Goal: Task Accomplishment & Management: Use online tool/utility

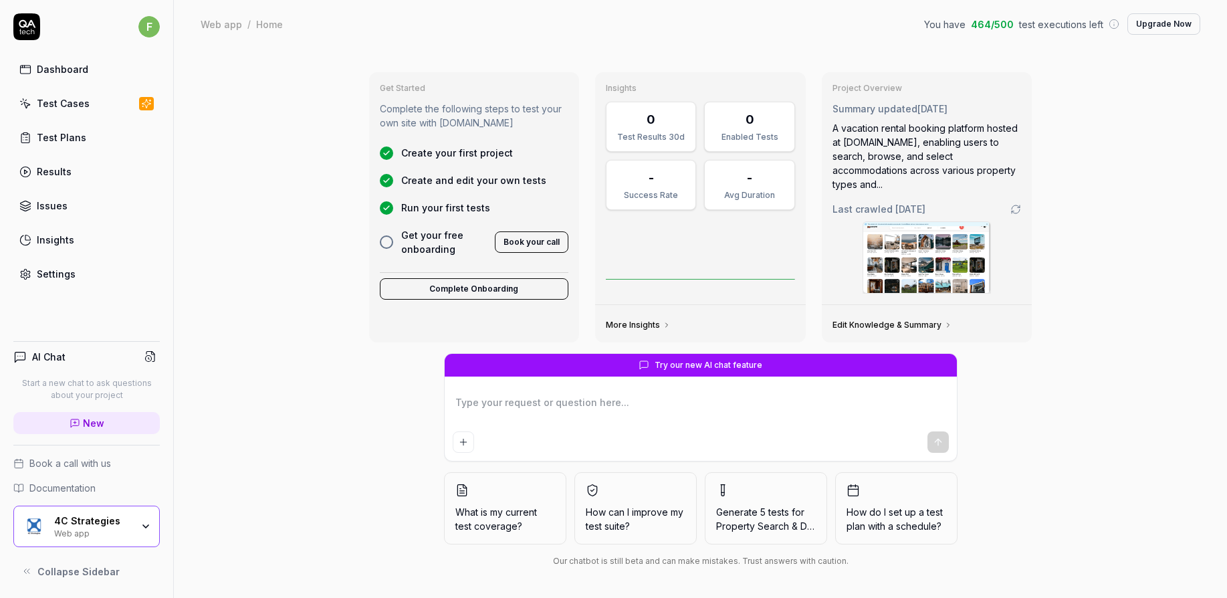
click at [137, 522] on div "4C Strategies Web app" at bounding box center [97, 526] width 86 height 23
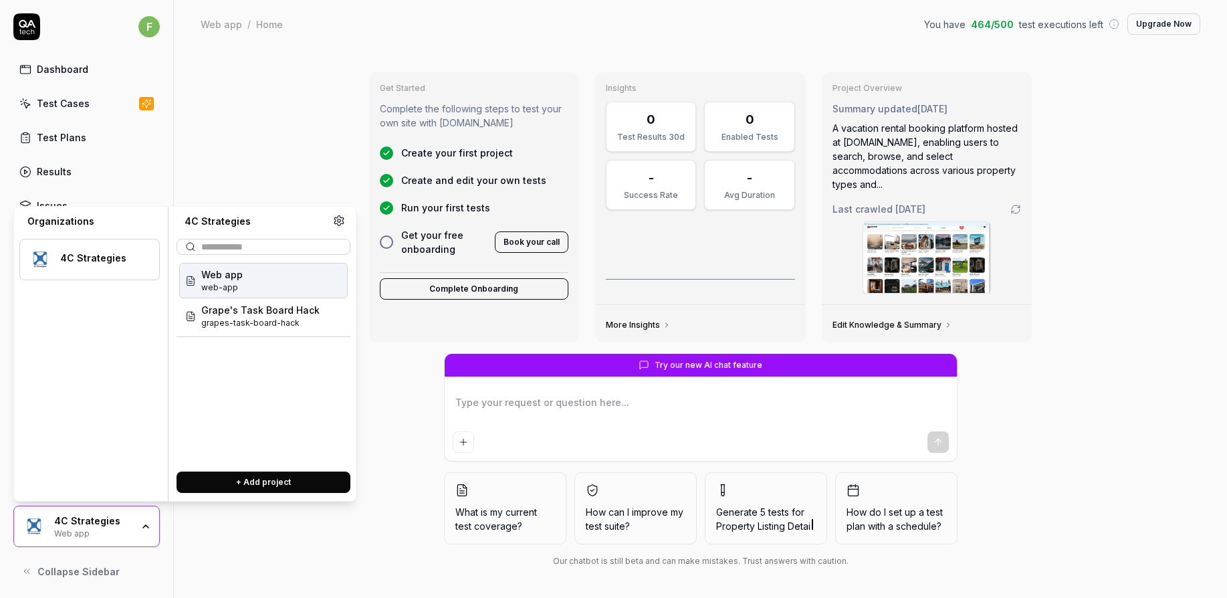
click at [299, 481] on button "+ Add project" at bounding box center [263, 481] width 174 height 21
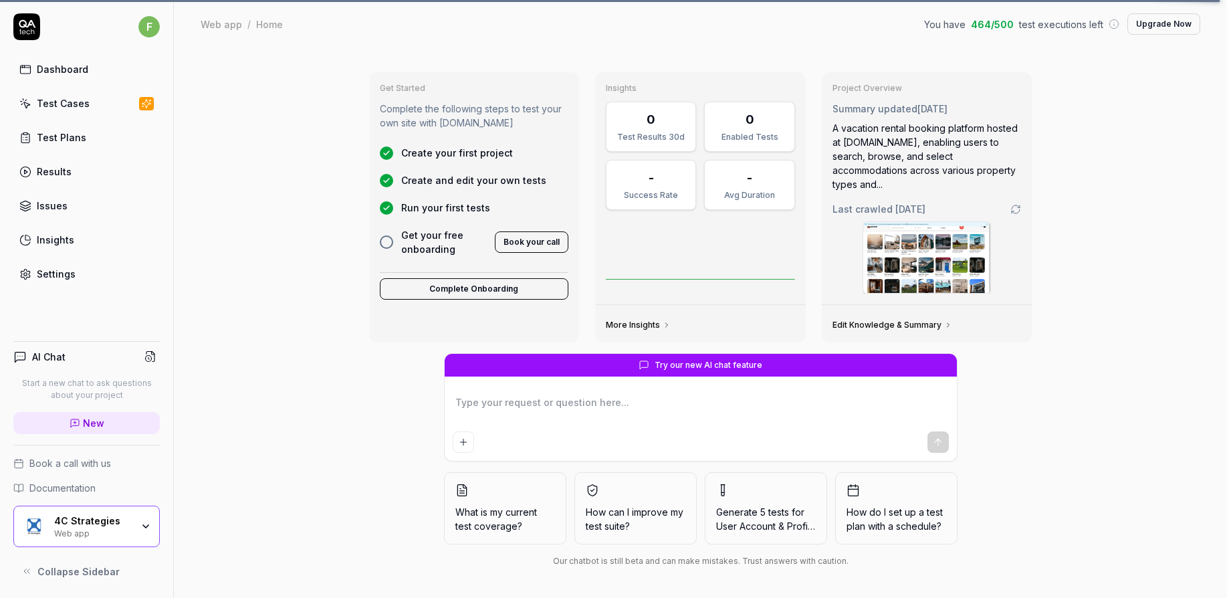
click at [407, 447] on div "Try our new AI chat feature What is my current test coverage? How can I improve…" at bounding box center [700, 462] width 684 height 219
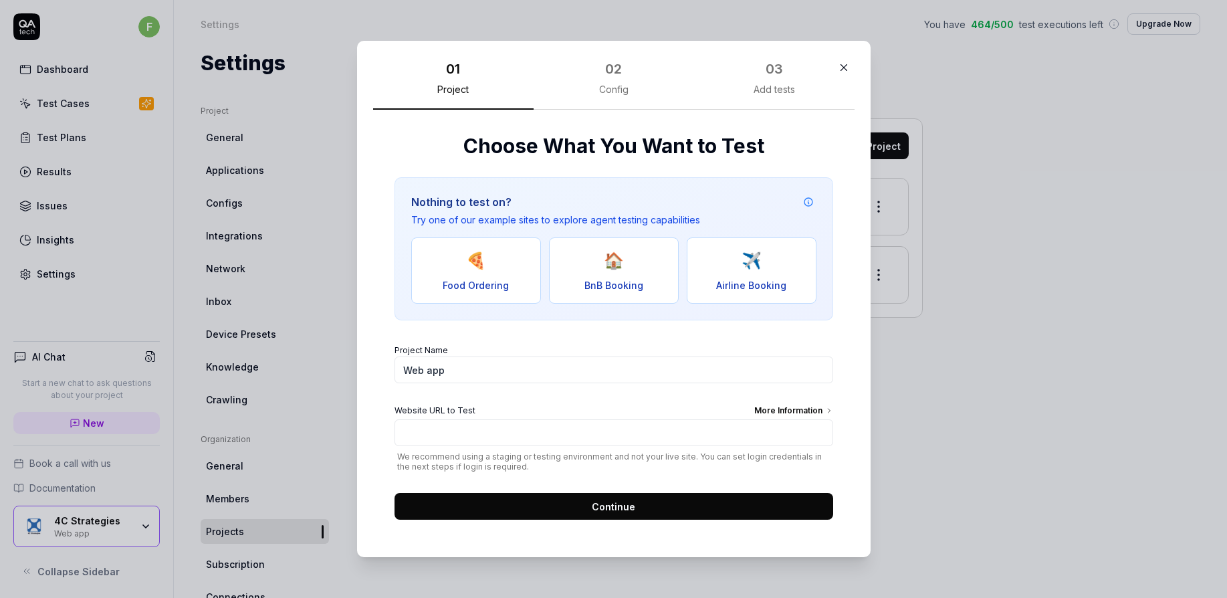
click at [833, 65] on button "button" at bounding box center [843, 67] width 21 height 21
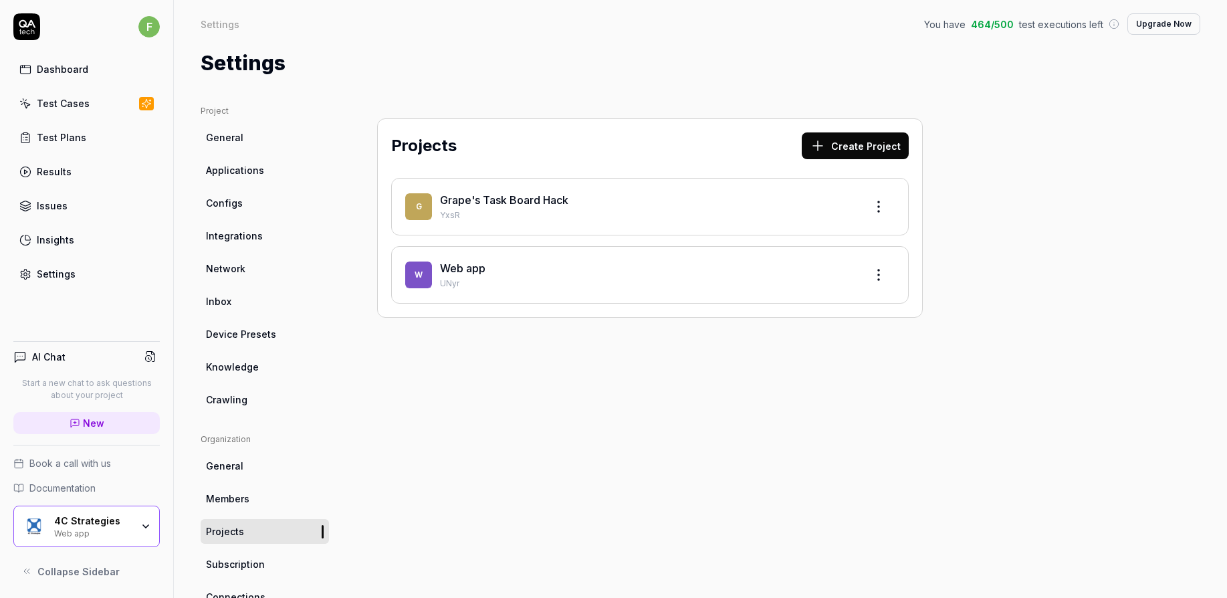
click at [76, 68] on div "Dashboard" at bounding box center [62, 69] width 51 height 14
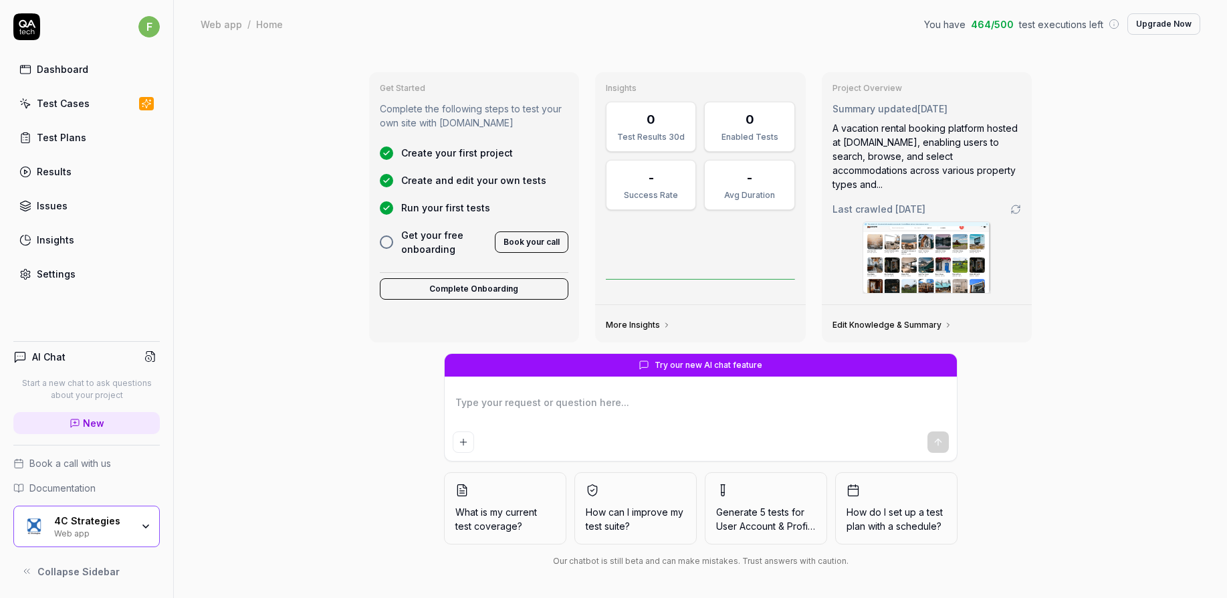
click at [42, 68] on div "Dashboard" at bounding box center [62, 69] width 51 height 14
click at [60, 100] on div "Test Cases" at bounding box center [63, 103] width 53 height 14
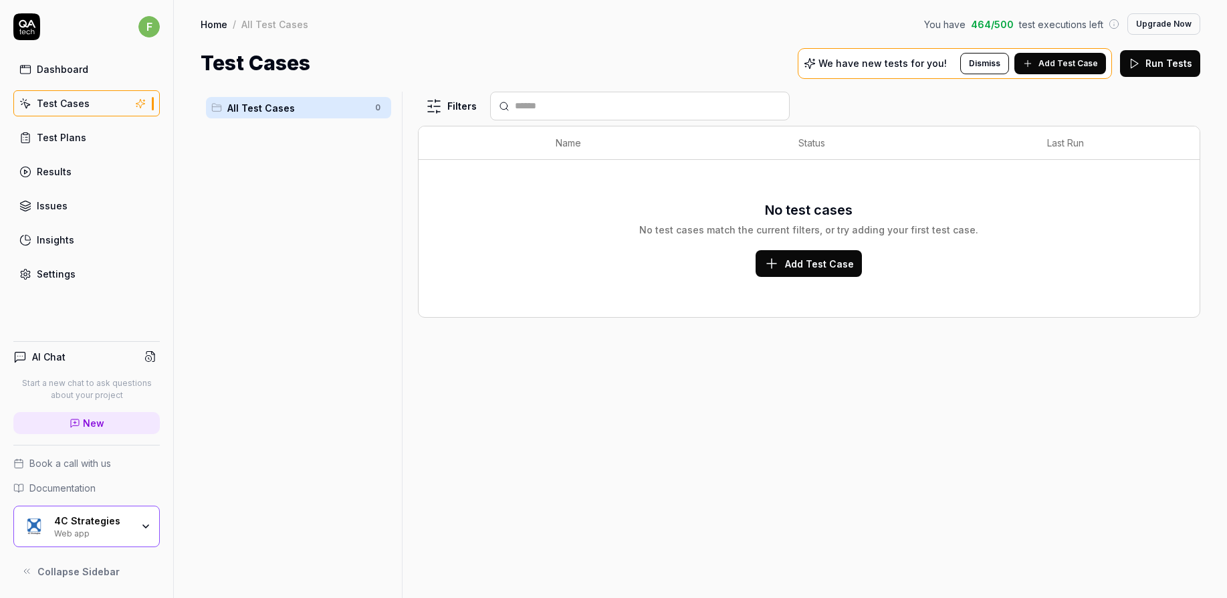
click at [81, 531] on div "Web app" at bounding box center [93, 532] width 78 height 11
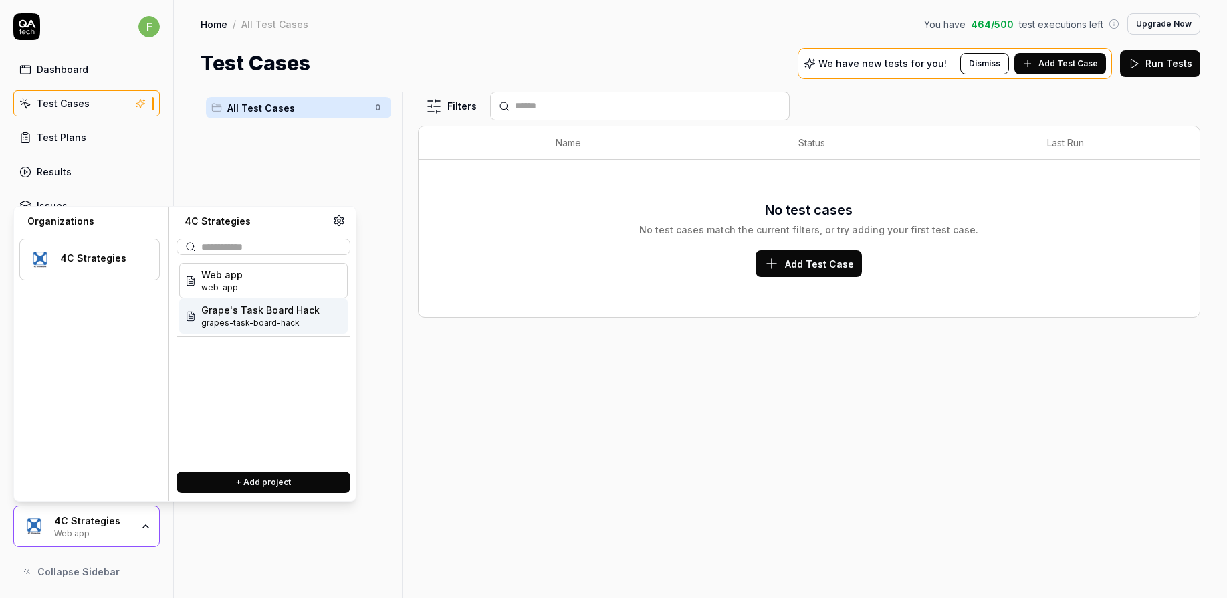
click at [257, 314] on span "Grape's Task Board Hack" at bounding box center [260, 310] width 118 height 14
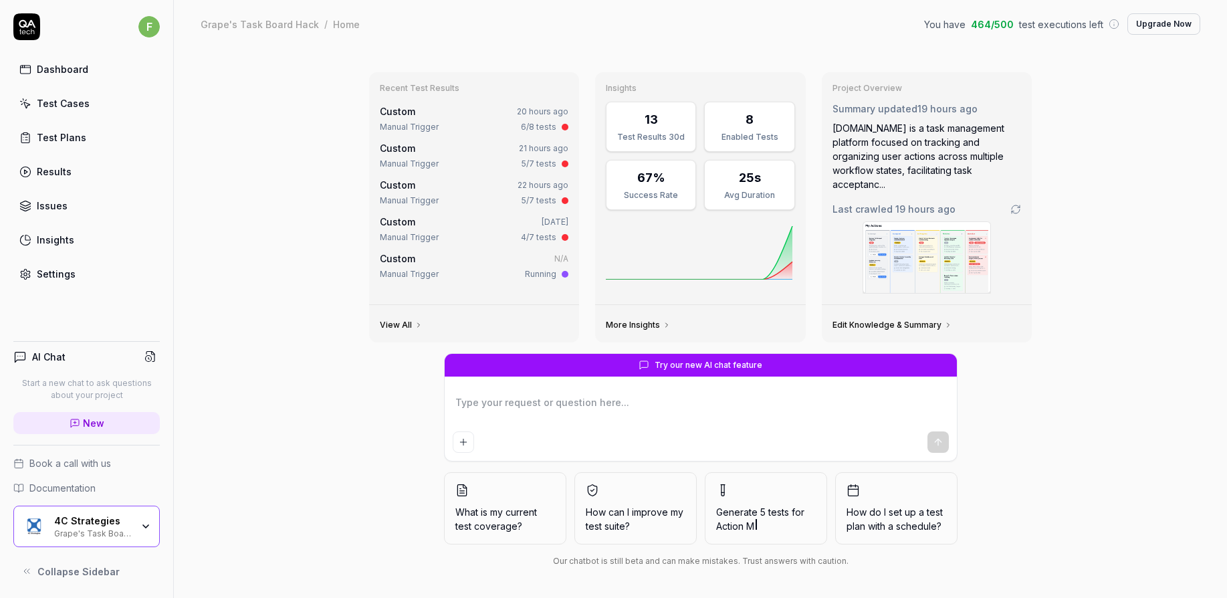
click at [112, 76] on link "Dashboard" at bounding box center [86, 69] width 146 height 26
click at [125, 523] on div "4C Strategies" at bounding box center [93, 521] width 78 height 12
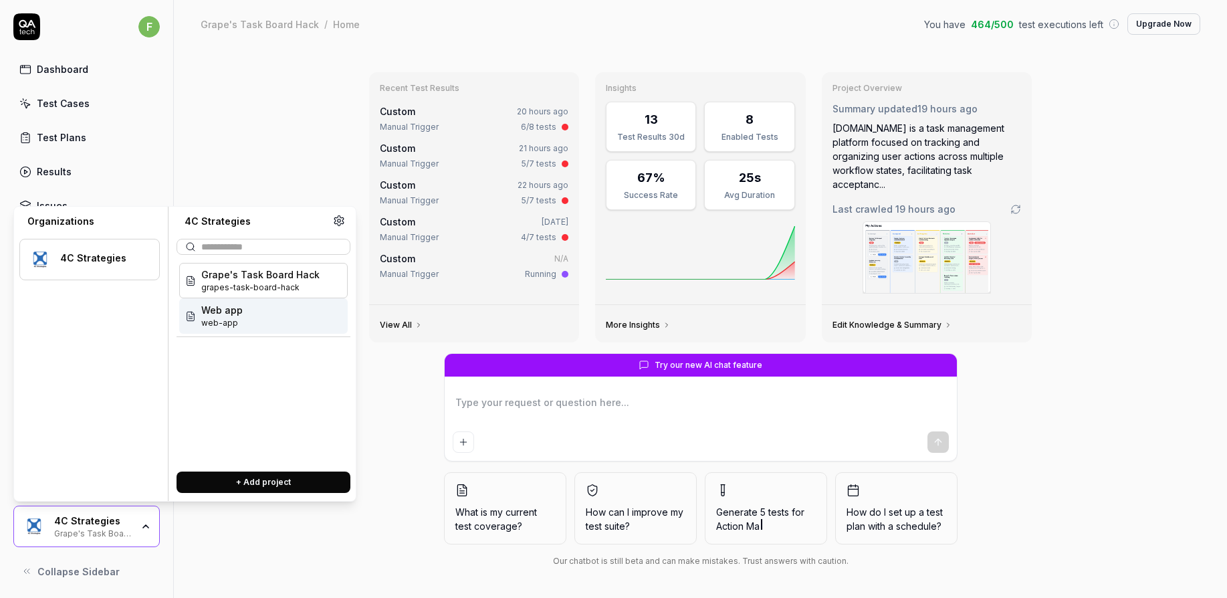
click at [241, 313] on span "Web app" at bounding box center [221, 310] width 41 height 14
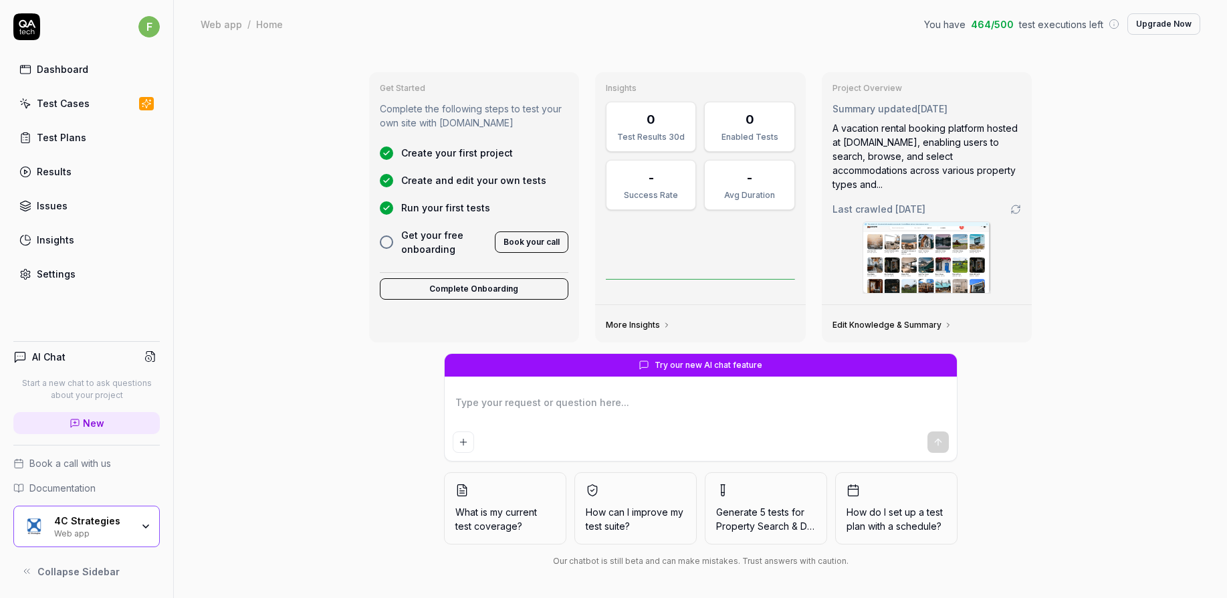
click at [99, 78] on link "Dashboard" at bounding box center [86, 69] width 146 height 26
click at [37, 32] on icon at bounding box center [26, 26] width 27 height 27
click at [302, 372] on div "Get Started Complete the following steps to test your own site with [DOMAIN_NAM…" at bounding box center [700, 323] width 1053 height 551
click at [140, 517] on div "4C Strategies Web app" at bounding box center [97, 526] width 86 height 23
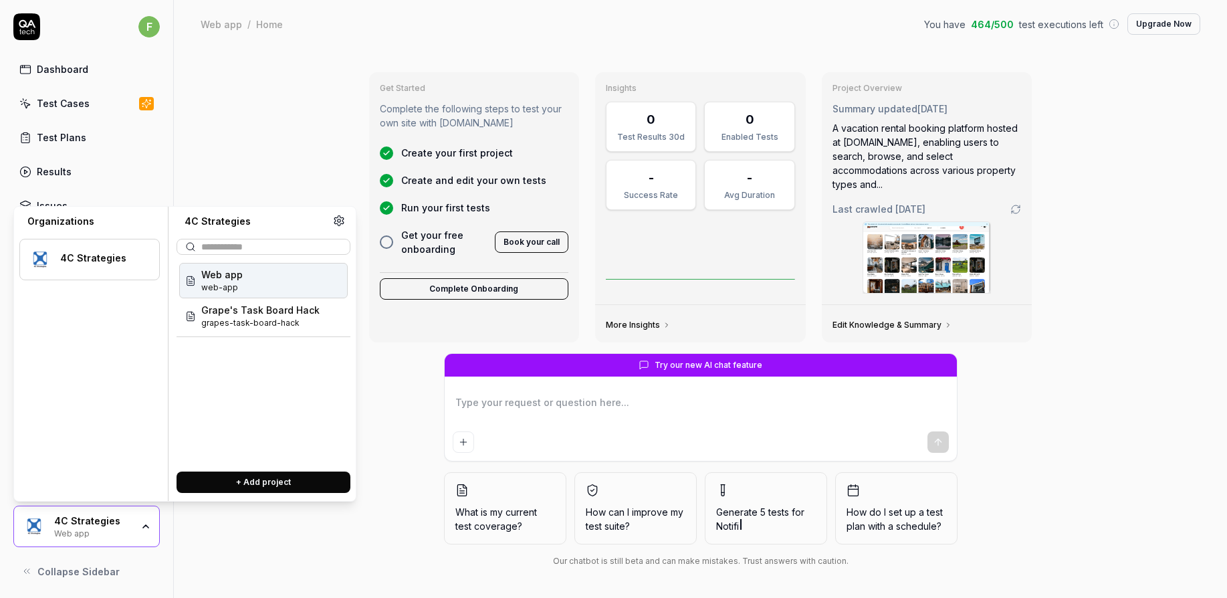
click at [284, 484] on button "+ Add project" at bounding box center [263, 481] width 174 height 21
type textarea "*"
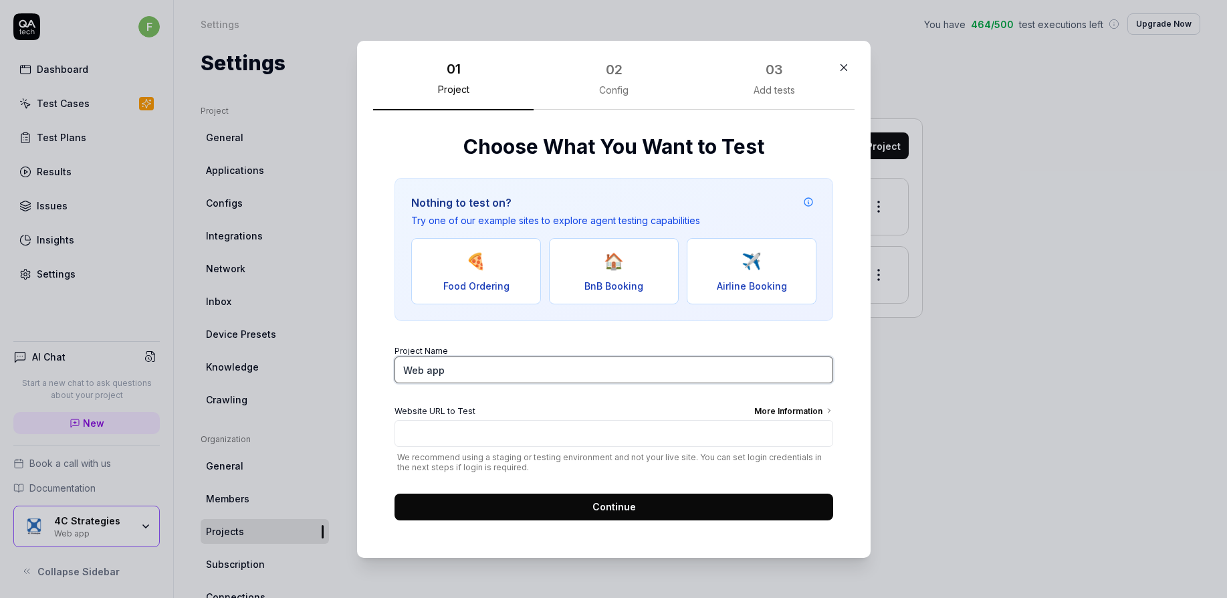
drag, startPoint x: 453, startPoint y: 372, endPoint x: 297, endPoint y: 333, distance: 160.5
click at [315, 359] on div "​ 01 Project 02 Config 03 Add tests Choose What You Want to Test Nothing to tes…" at bounding box center [613, 299] width 1227 height 598
type input "Test Project"
click at [838, 67] on icon "button" at bounding box center [844, 67] width 12 height 12
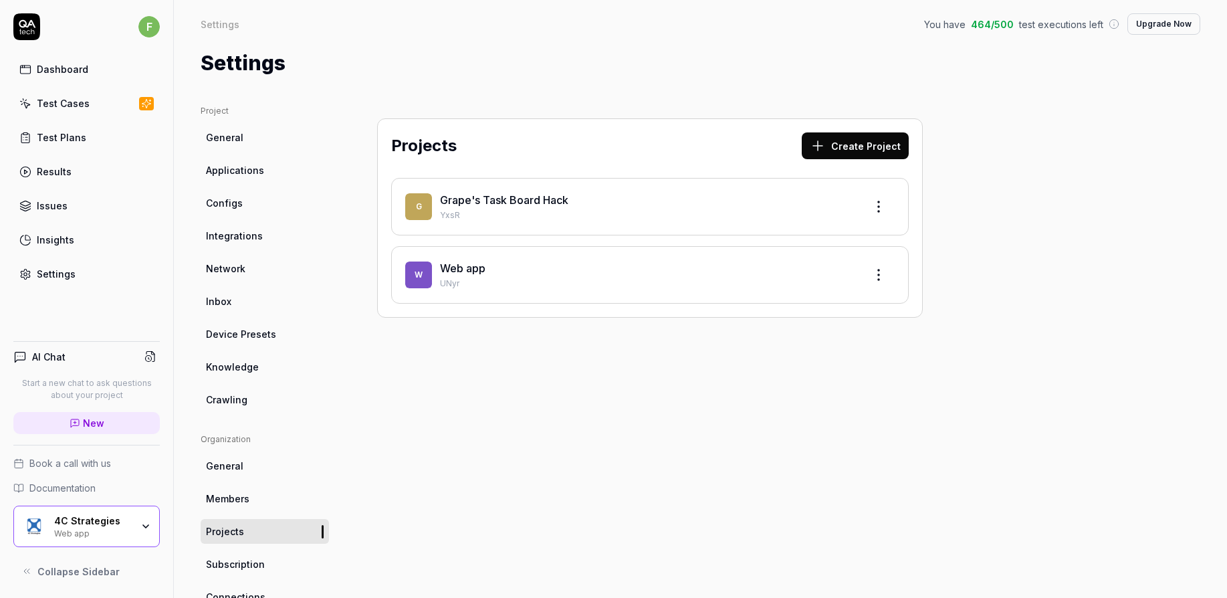
click at [138, 527] on div "4C Strategies Web app" at bounding box center [97, 526] width 86 height 23
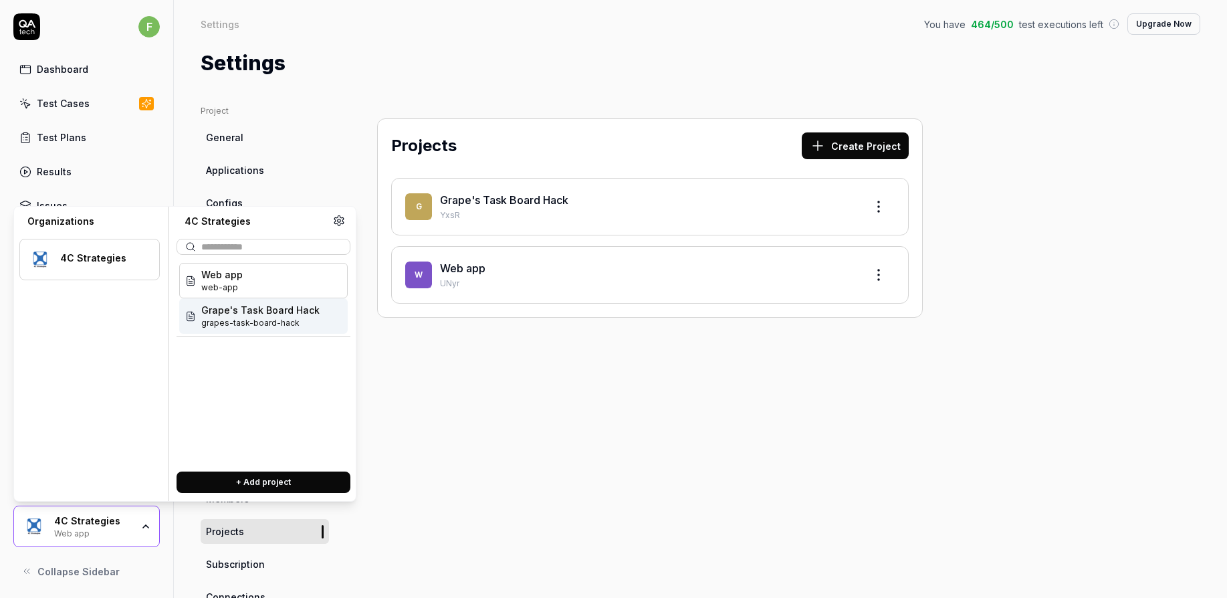
click at [249, 324] on span "grapes-task-board-hack" at bounding box center [260, 323] width 118 height 12
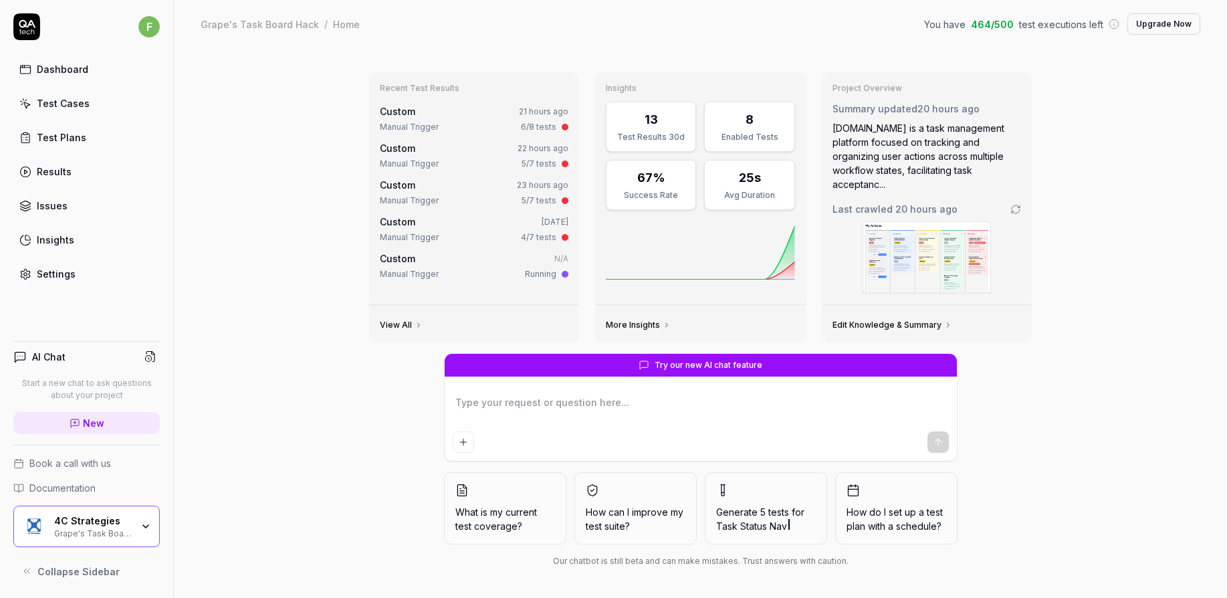
click at [144, 538] on div "4C Strategies Grape's Task Board Hack" at bounding box center [86, 525] width 146 height 41
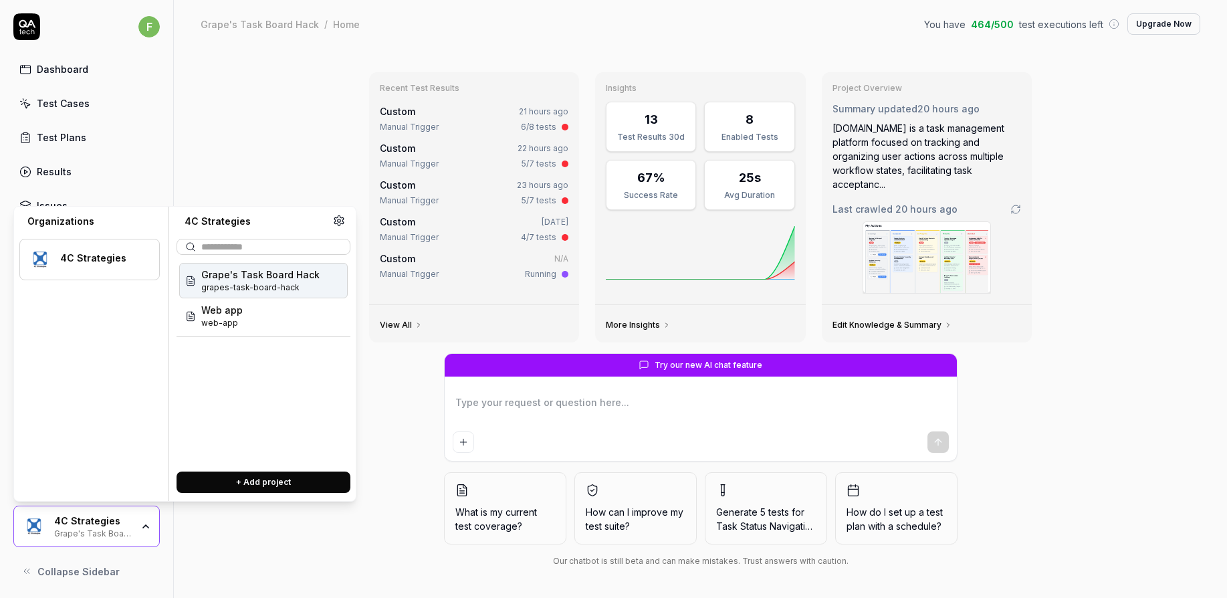
click at [312, 283] on span "grapes-task-board-hack" at bounding box center [260, 287] width 118 height 12
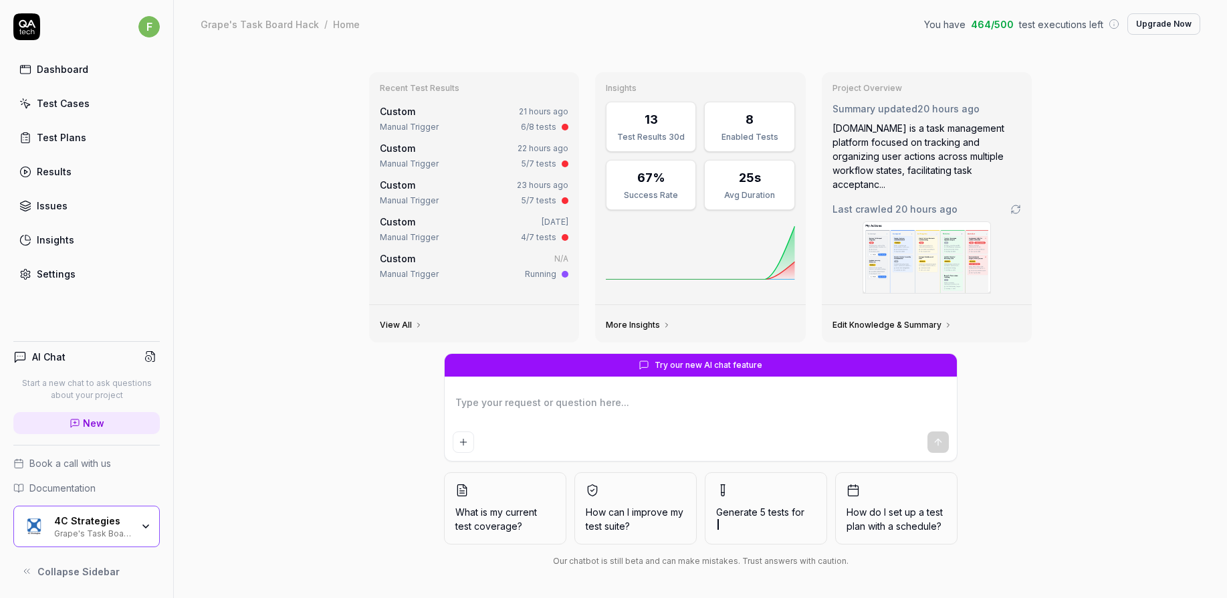
click at [384, 322] on link "View All" at bounding box center [401, 325] width 43 height 11
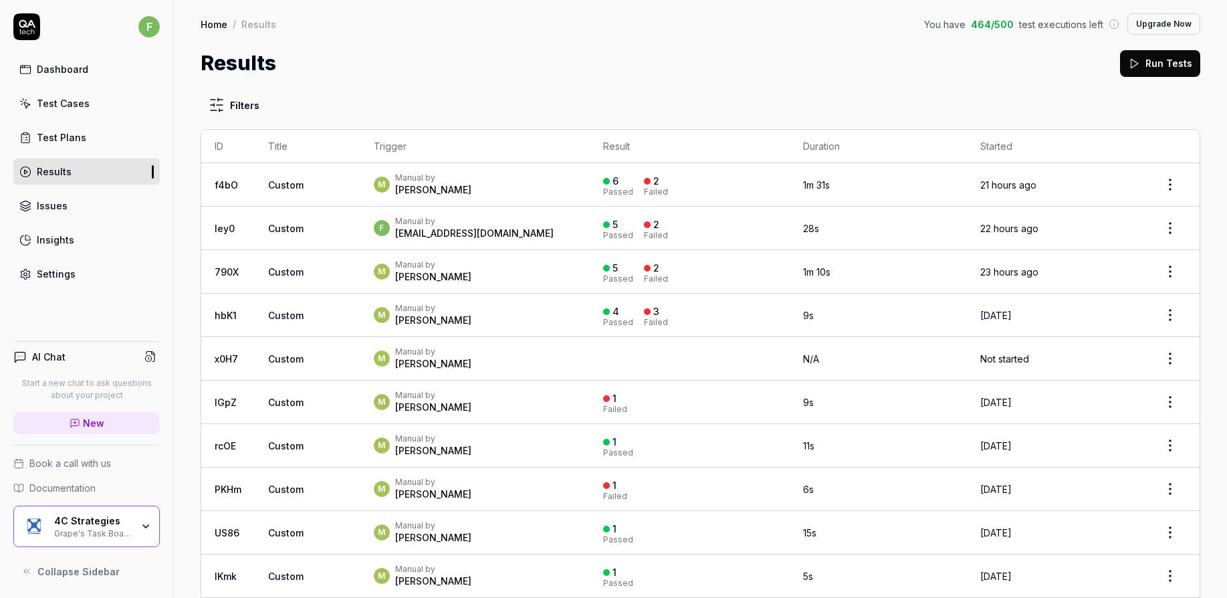
click at [220, 25] on link "Home" at bounding box center [214, 23] width 27 height 13
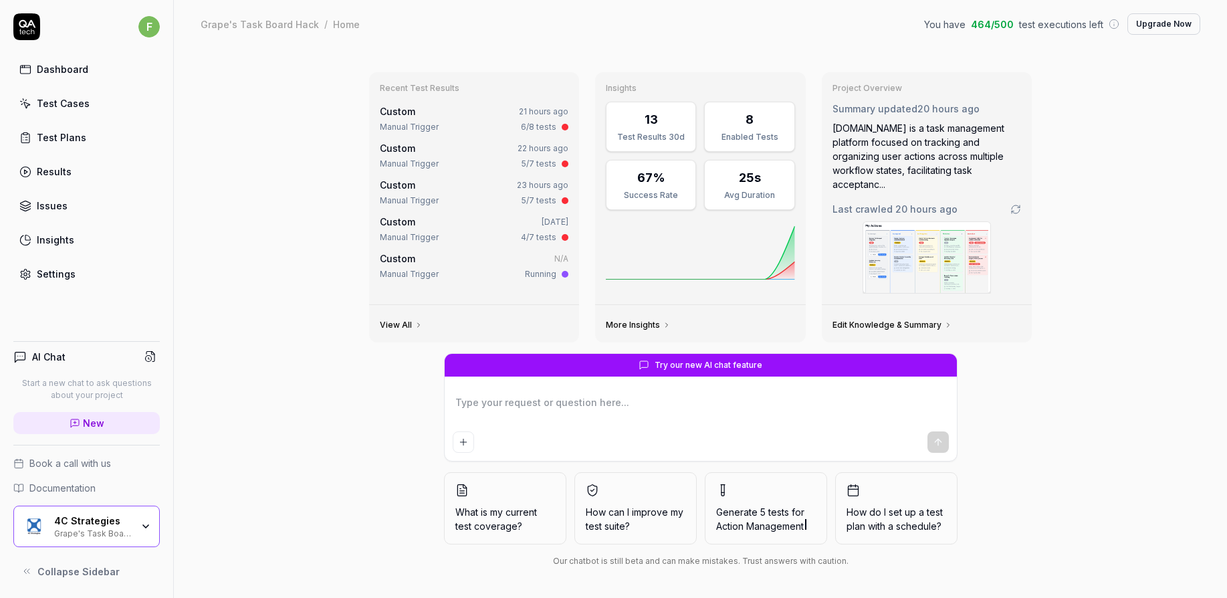
type textarea "*"
click at [636, 322] on link "More Insights" at bounding box center [638, 325] width 65 height 11
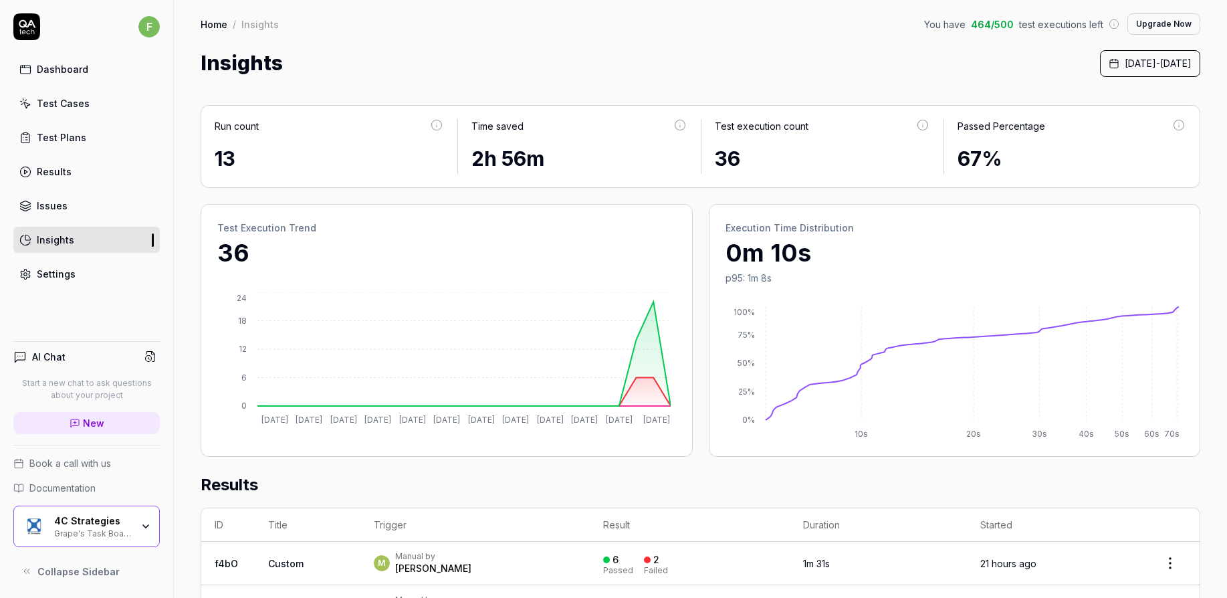
click at [83, 279] on link "Settings" at bounding box center [86, 274] width 146 height 26
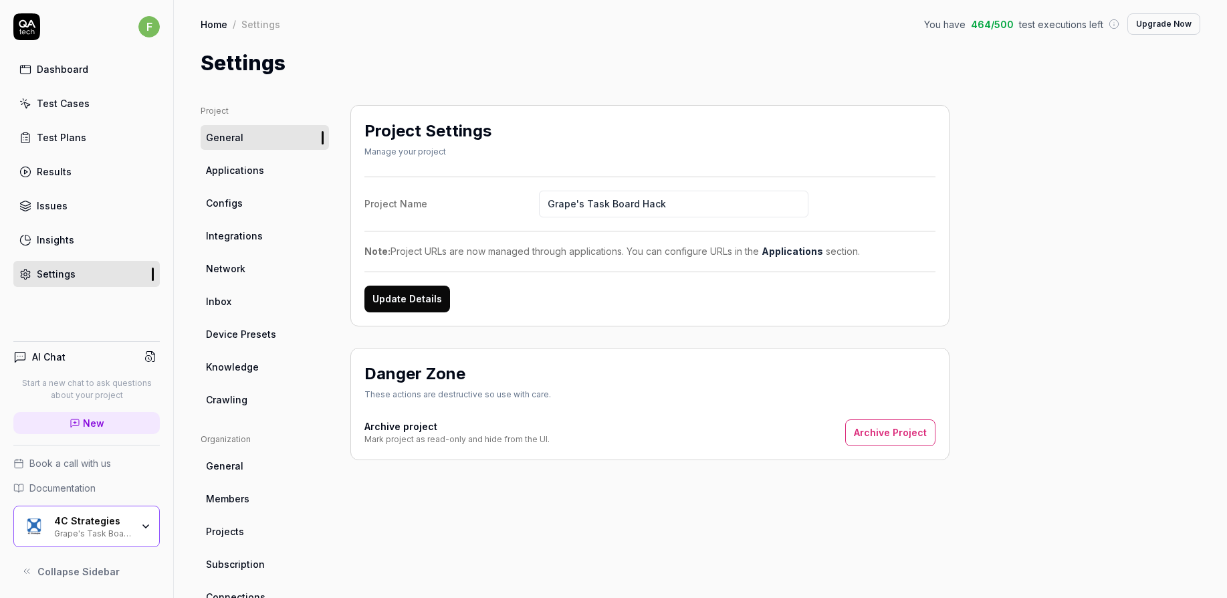
click at [273, 170] on link "Applications" at bounding box center [265, 170] width 128 height 25
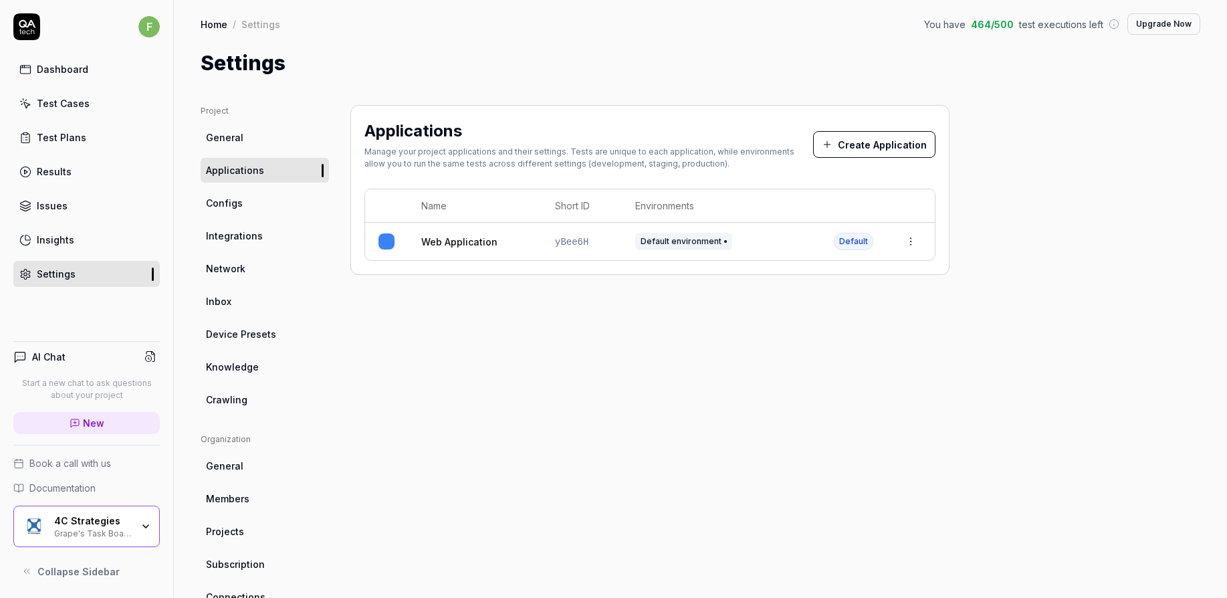
click at [914, 241] on html "f Dashboard Test Cases Test Plans Results Issues Insights Settings AI Chat Star…" at bounding box center [613, 299] width 1227 height 598
click at [890, 324] on div "Edit" at bounding box center [848, 329] width 156 height 29
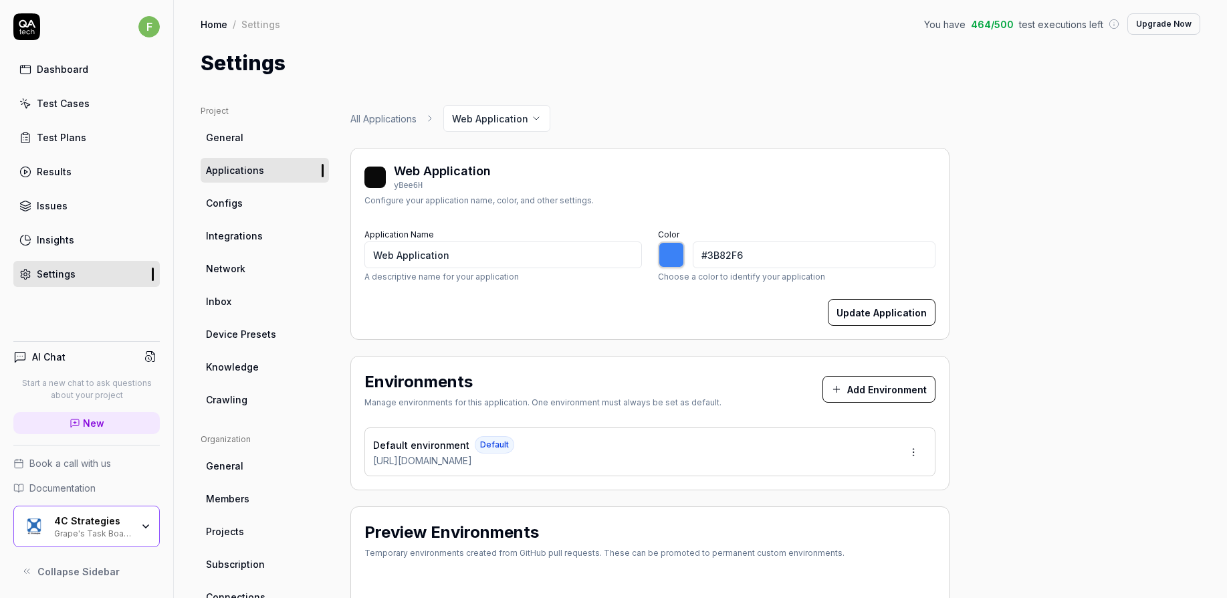
type input "*******"
click at [249, 207] on link "Configs" at bounding box center [265, 202] width 128 height 25
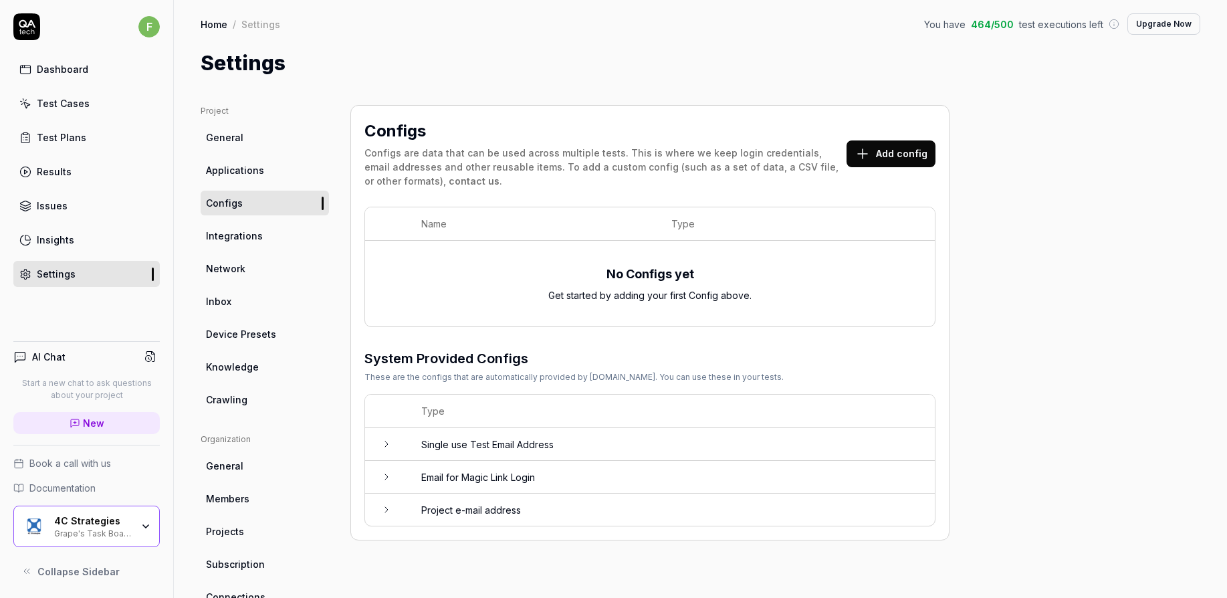
click at [245, 227] on link "Integrations" at bounding box center [265, 235] width 128 height 25
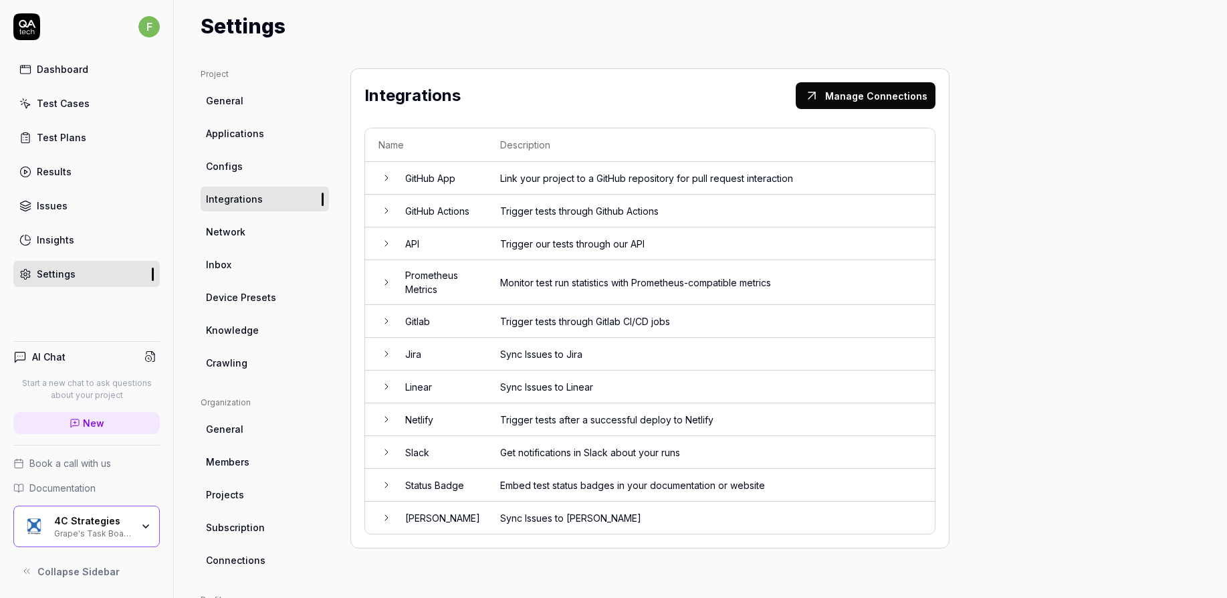
scroll to position [67, 0]
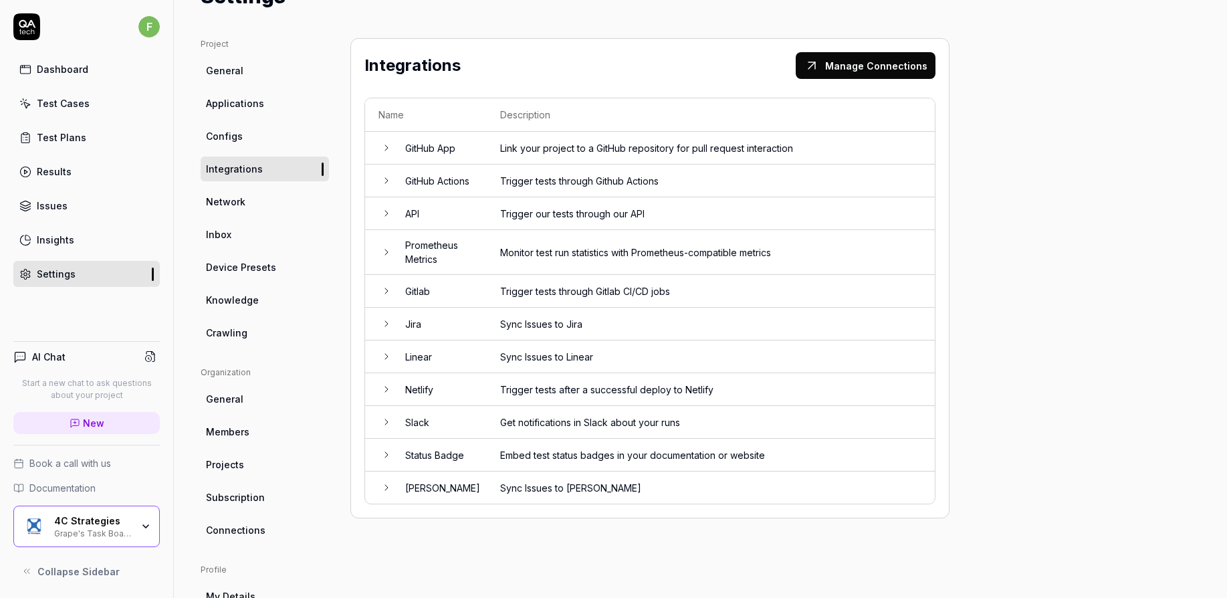
click at [390, 486] on icon at bounding box center [386, 487] width 11 height 11
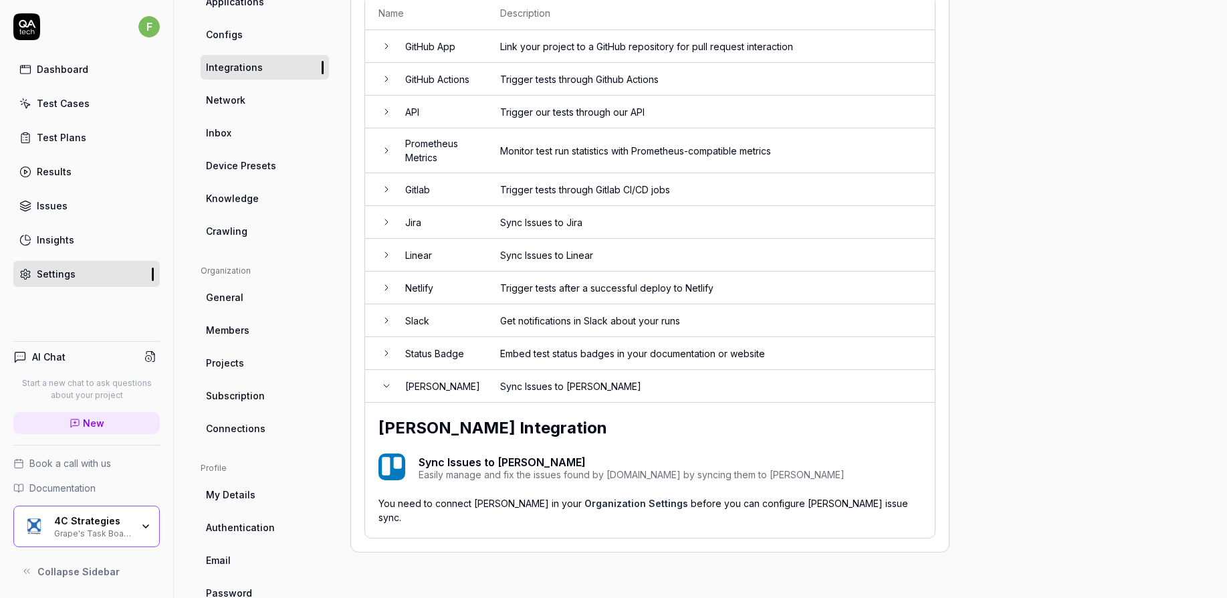
scroll to position [136, 0]
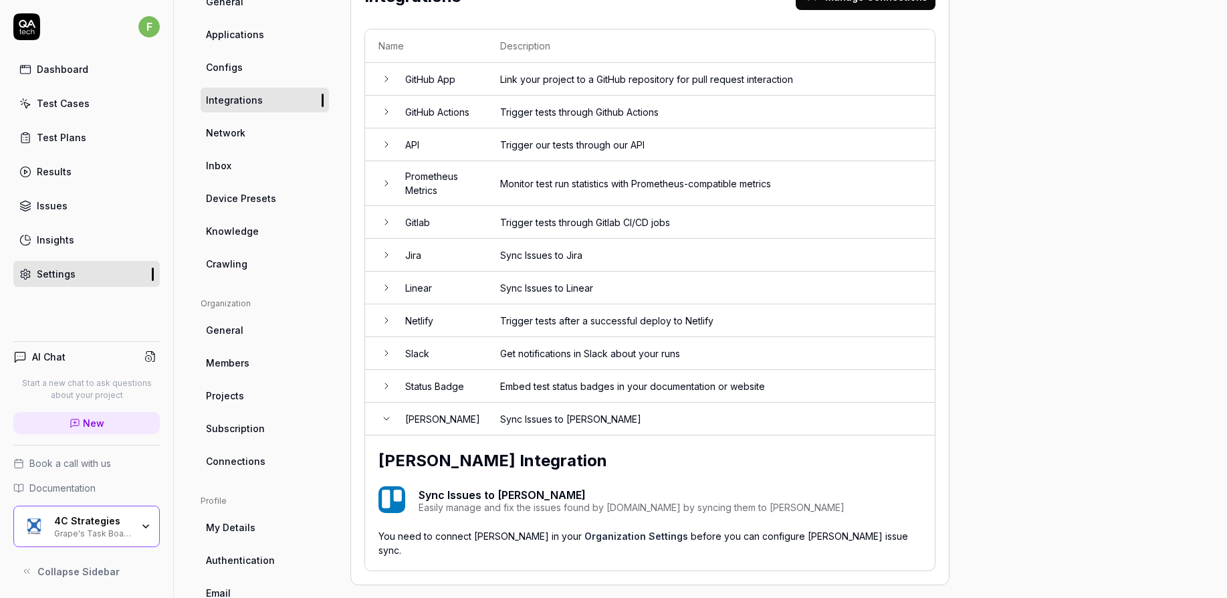
drag, startPoint x: 424, startPoint y: 218, endPoint x: 389, endPoint y: 221, distance: 34.9
click at [422, 219] on td "Gitlab" at bounding box center [439, 222] width 95 height 33
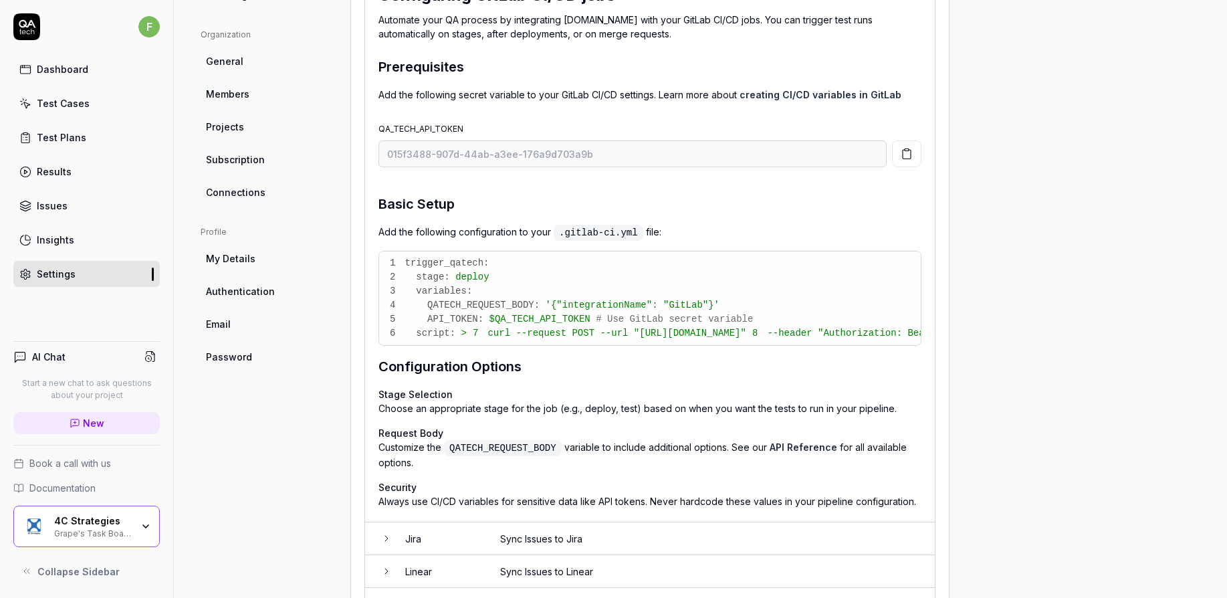
scroll to position [70, 0]
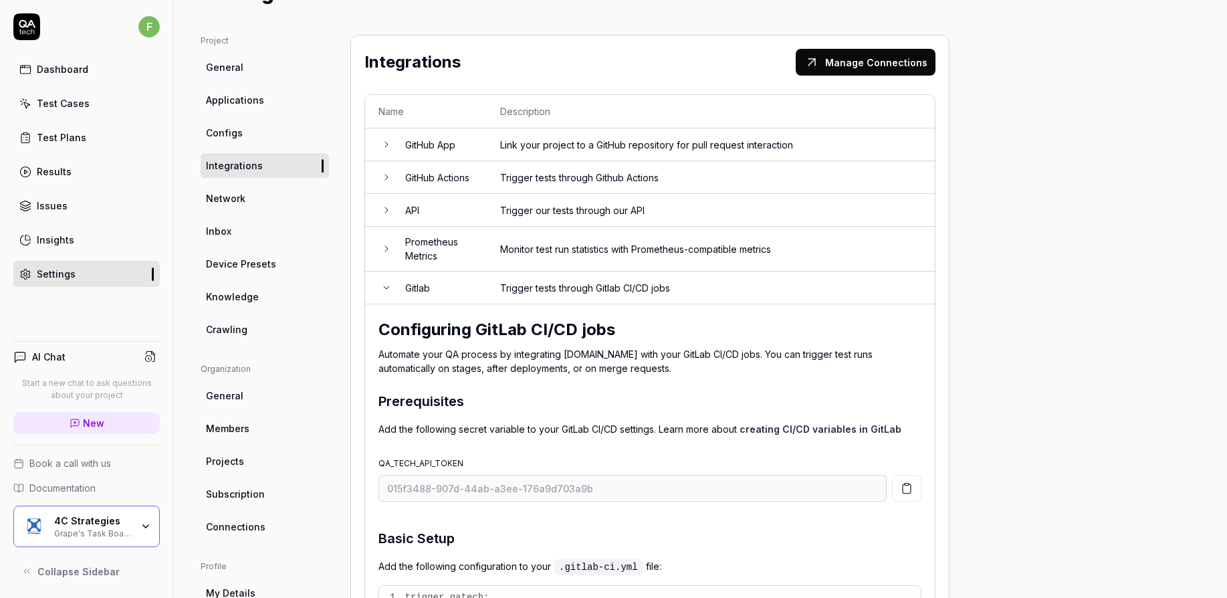
click at [279, 205] on link "Network" at bounding box center [265, 198] width 128 height 25
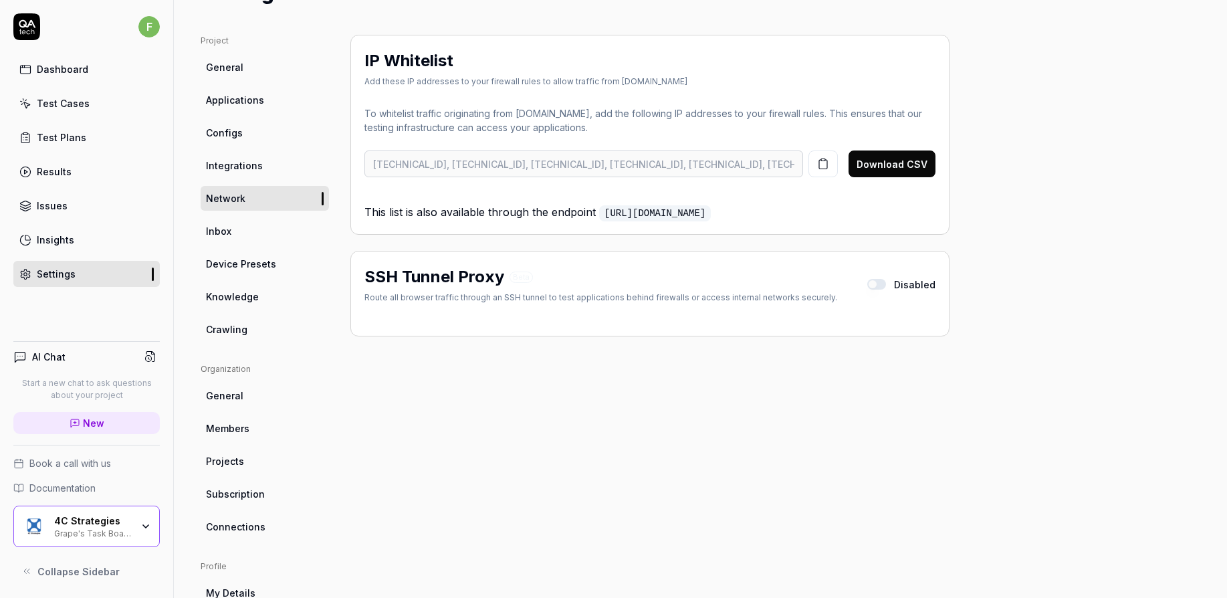
click at [244, 225] on link "Inbox" at bounding box center [265, 231] width 128 height 25
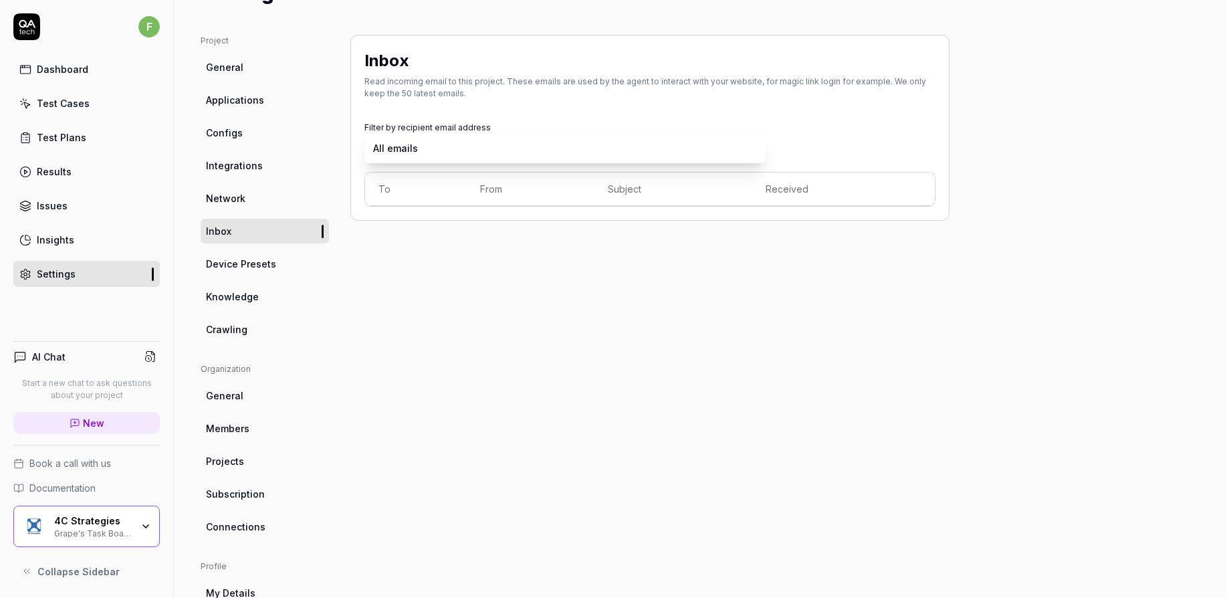
click at [509, 150] on body "f Dashboard Test Cases Test Plans Results Issues Insights Settings AI Chat Star…" at bounding box center [613, 299] width 1227 height 598
click at [525, 110] on html "f Dashboard Test Cases Test Plans Results Issues Insights Settings AI Chat Star…" at bounding box center [613, 299] width 1227 height 598
click at [239, 272] on link "Device Presets" at bounding box center [265, 263] width 128 height 25
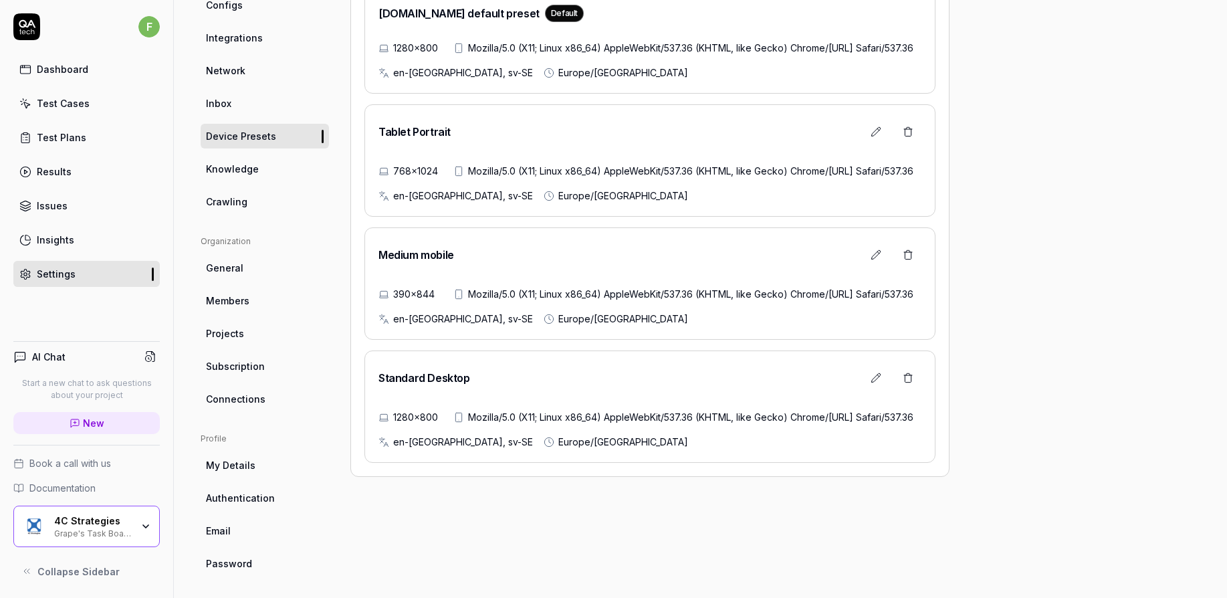
scroll to position [203, 0]
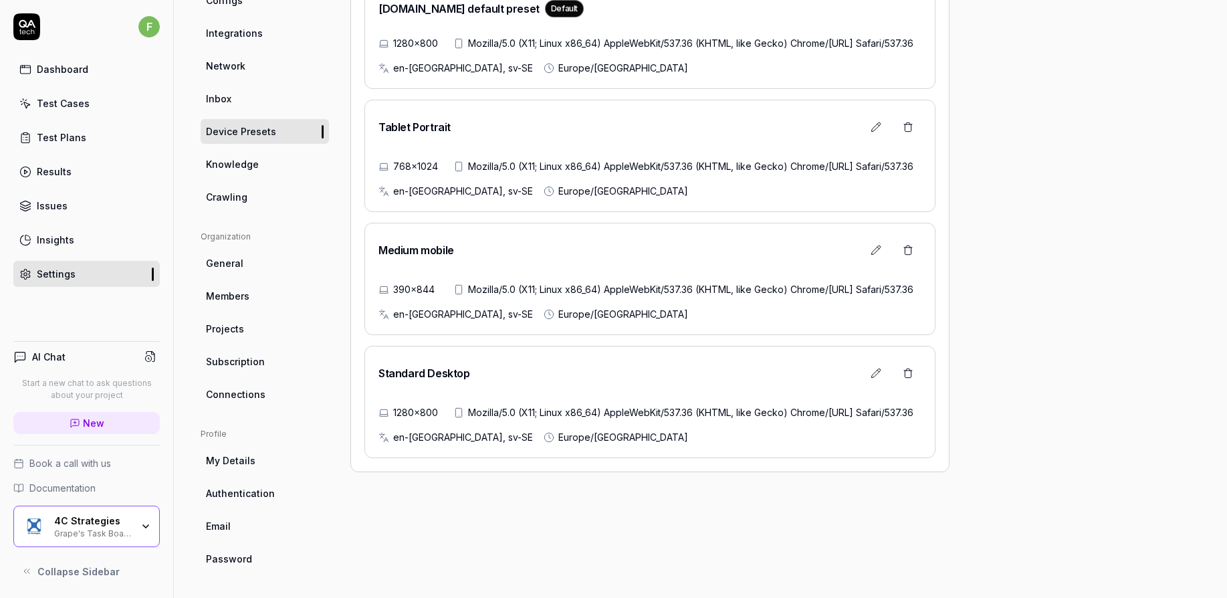
click at [262, 164] on link "Knowledge" at bounding box center [265, 164] width 128 height 25
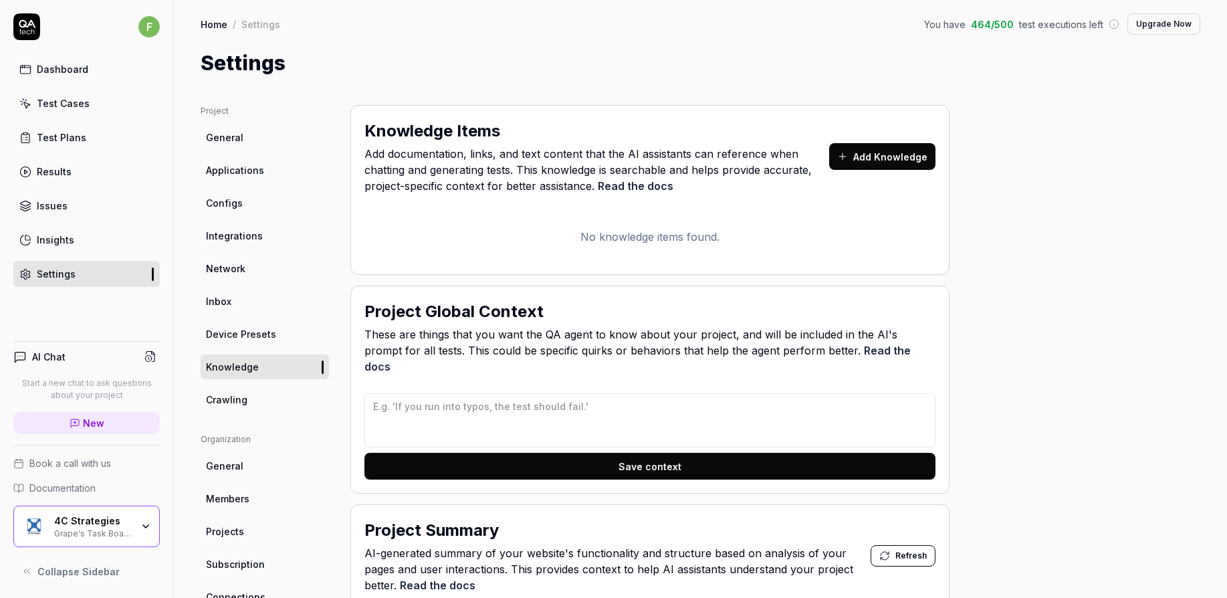
click at [646, 193] on span "Add documentation, links, and text content that the AI assistants can reference…" at bounding box center [596, 170] width 465 height 48
click at [646, 189] on link "Read the docs" at bounding box center [636, 185] width 76 height 13
click at [227, 401] on span "Crawling" at bounding box center [226, 399] width 41 height 14
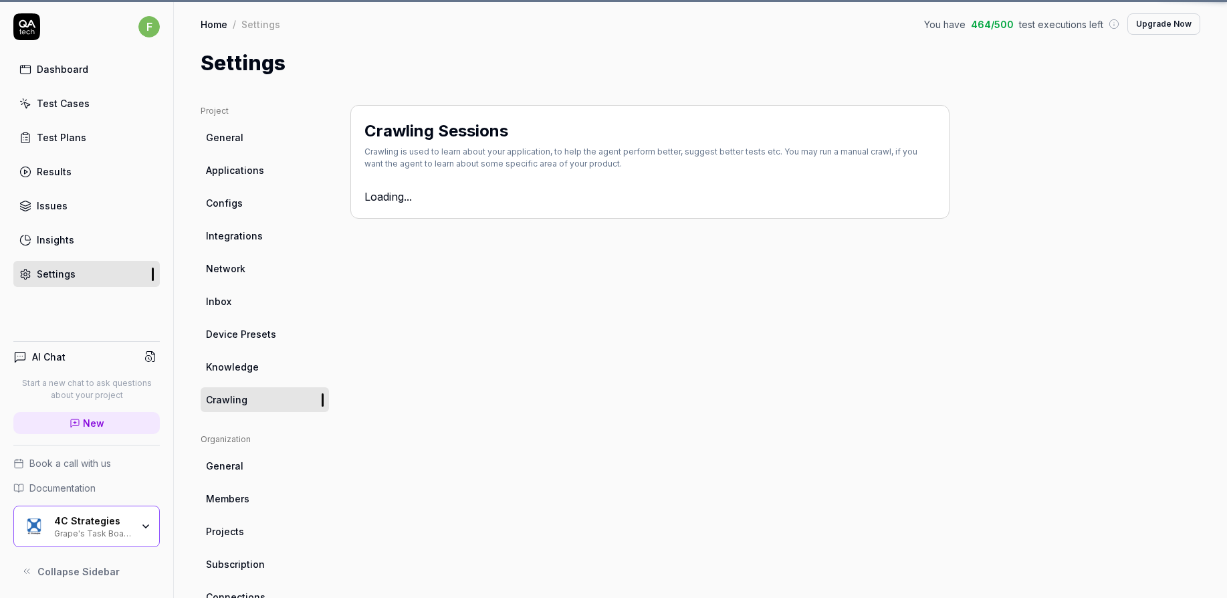
type textarea "*"
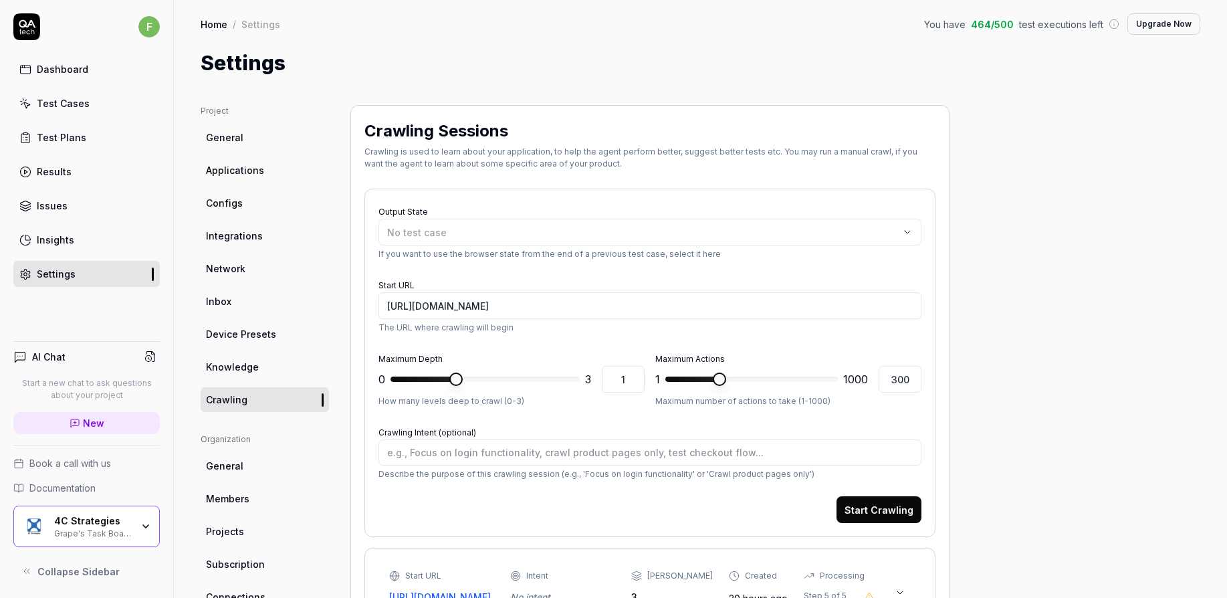
click at [563, 211] on div "Output State No test case If you want to use the browser state from the end of …" at bounding box center [649, 231] width 543 height 57
click at [563, 220] on button "No test case" at bounding box center [649, 232] width 543 height 27
click at [1098, 270] on div "Project General Applications Configs Integrations Network Inbox Device Presets …" at bounding box center [700, 554] width 999 height 898
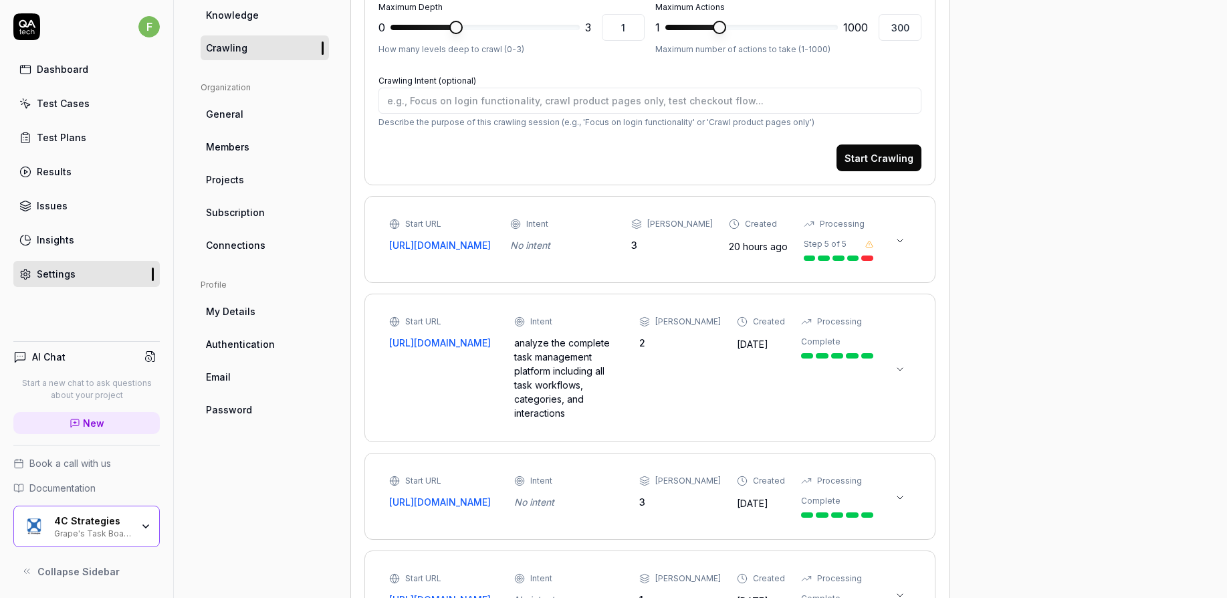
scroll to position [233, 0]
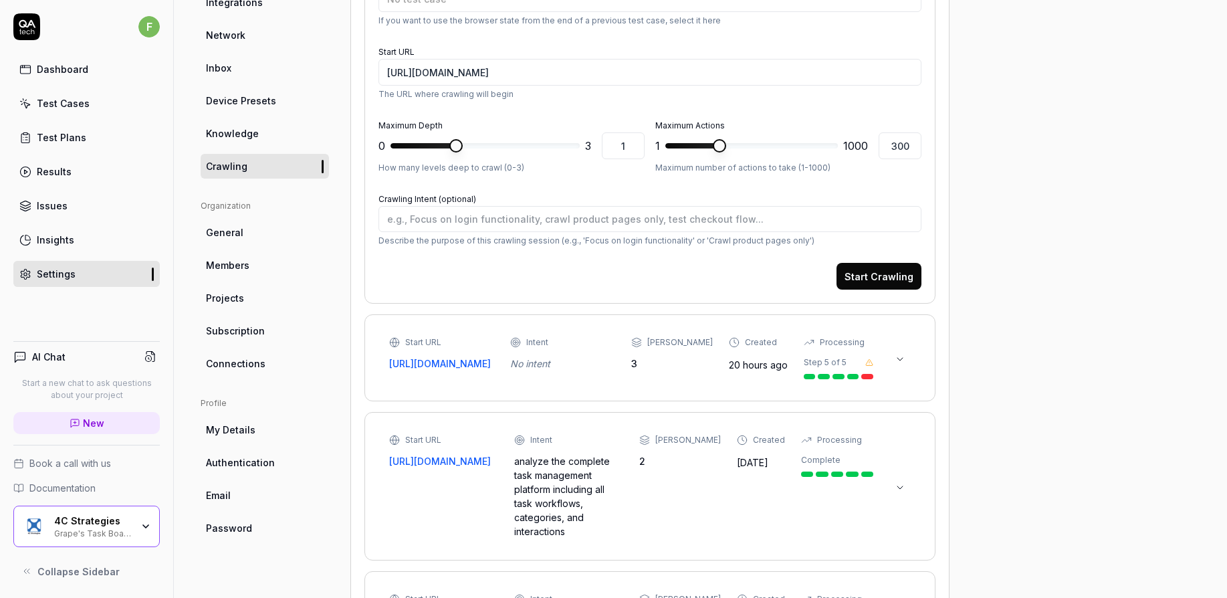
click at [271, 219] on ul "Organization General Members Projects Subscription Connections" at bounding box center [265, 288] width 128 height 176
click at [273, 232] on link "General" at bounding box center [265, 232] width 128 height 25
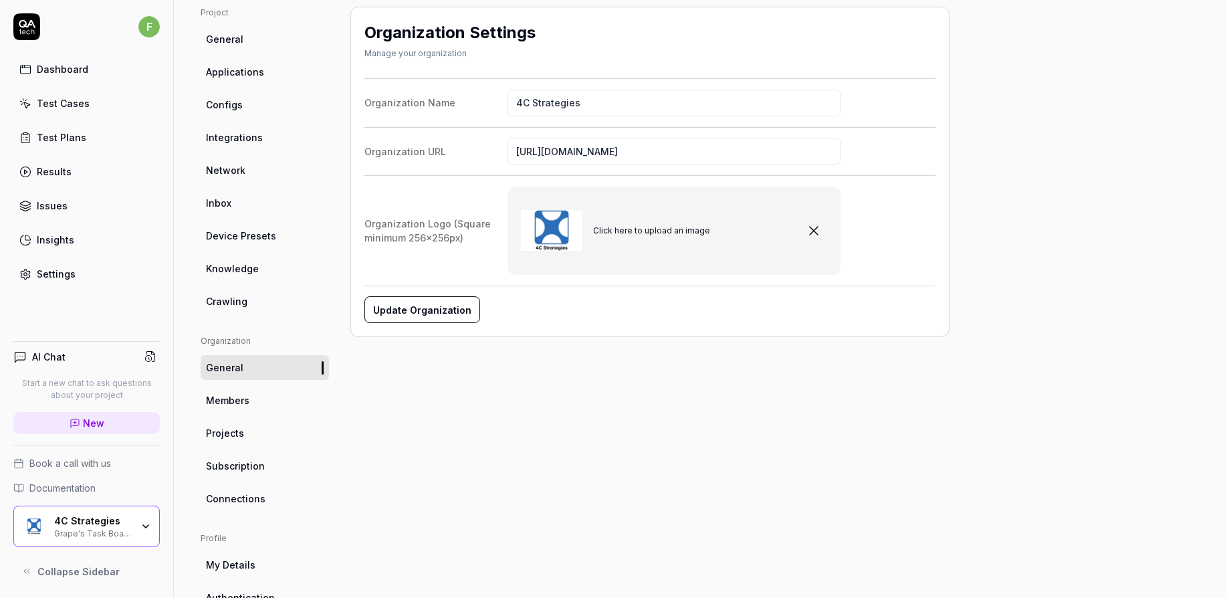
scroll to position [134, 0]
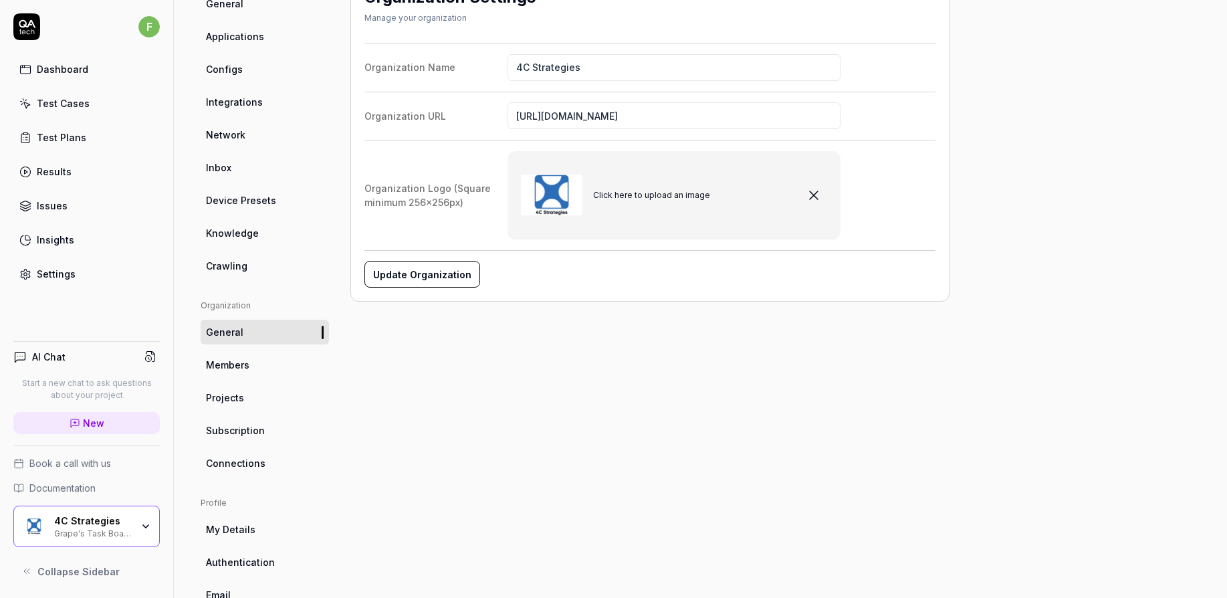
click at [252, 372] on link "Members" at bounding box center [265, 364] width 128 height 25
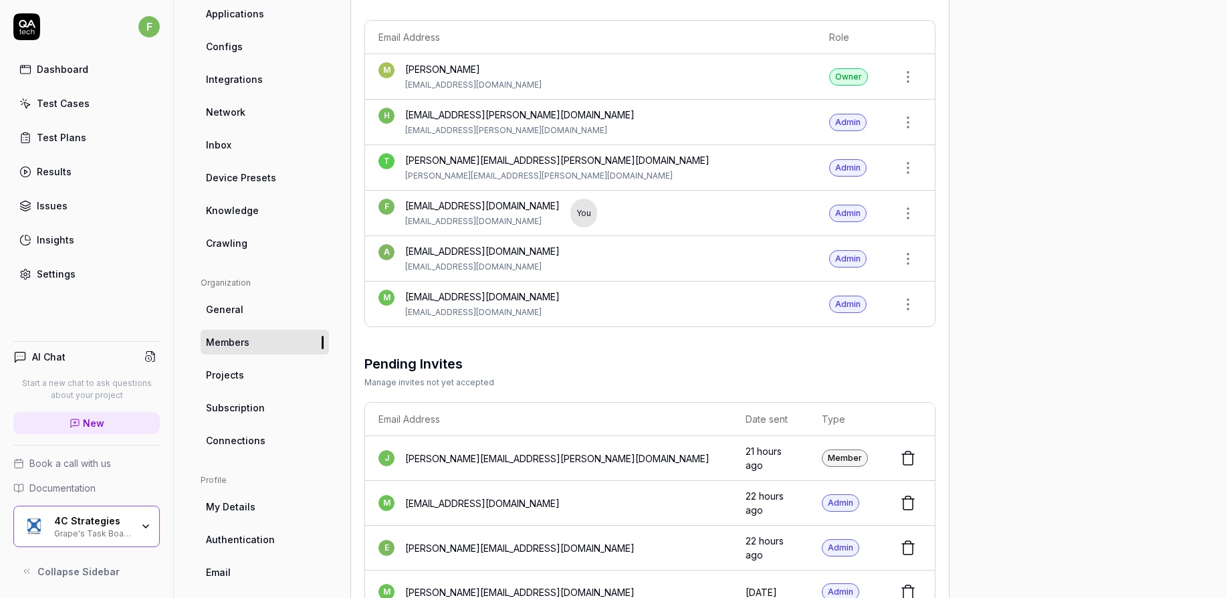
scroll to position [201, 0]
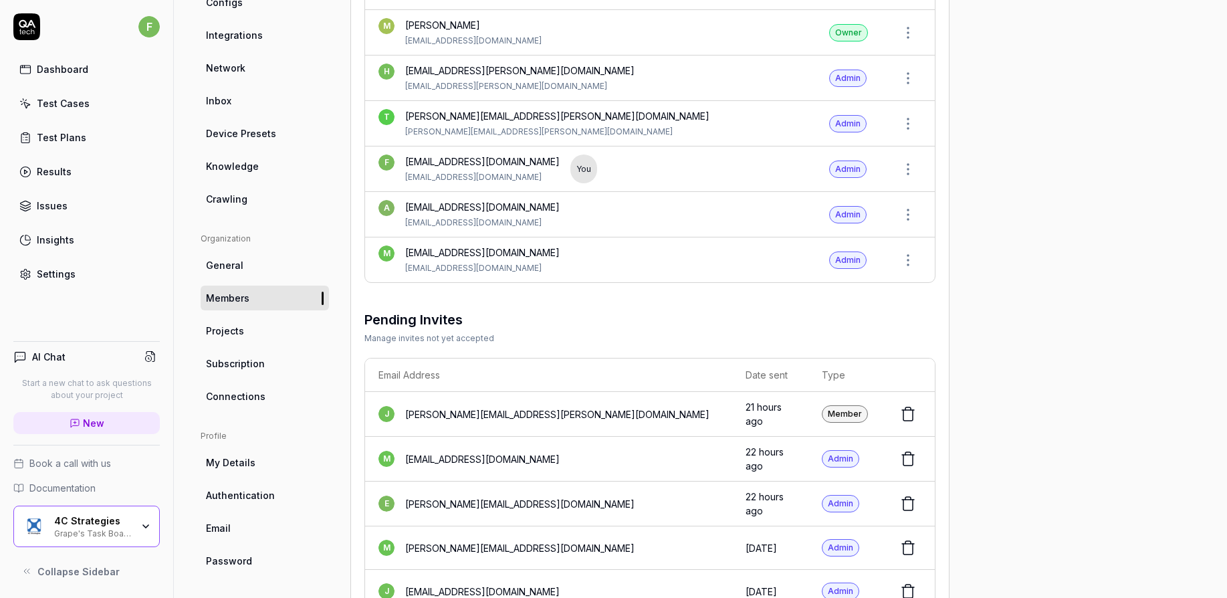
click at [248, 336] on link "Projects" at bounding box center [265, 330] width 128 height 25
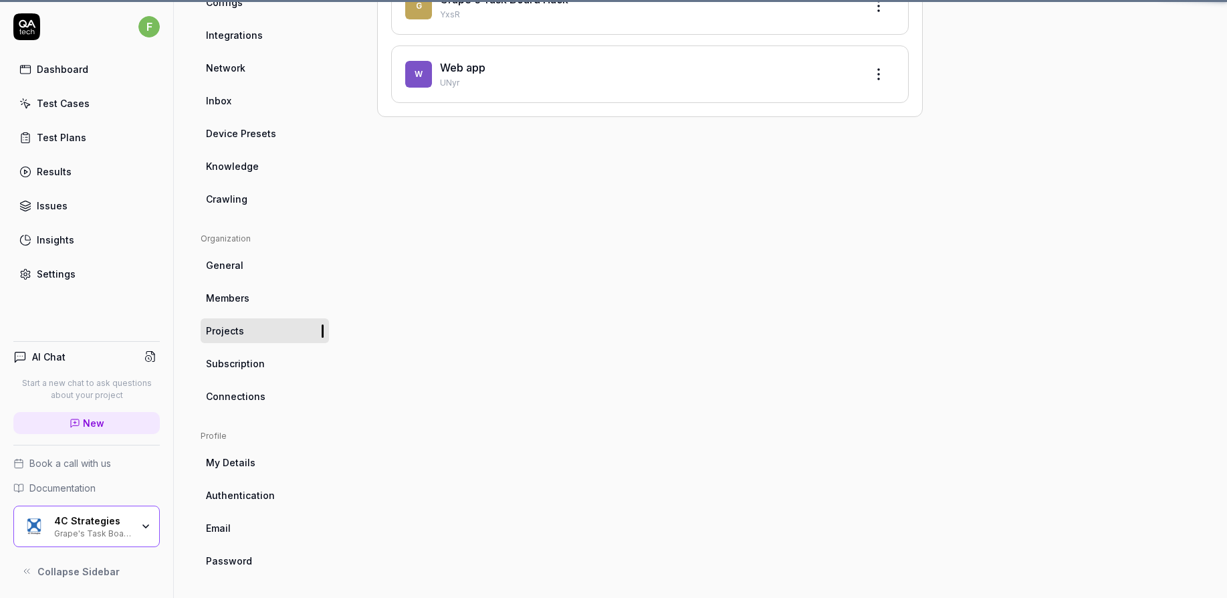
scroll to position [105, 0]
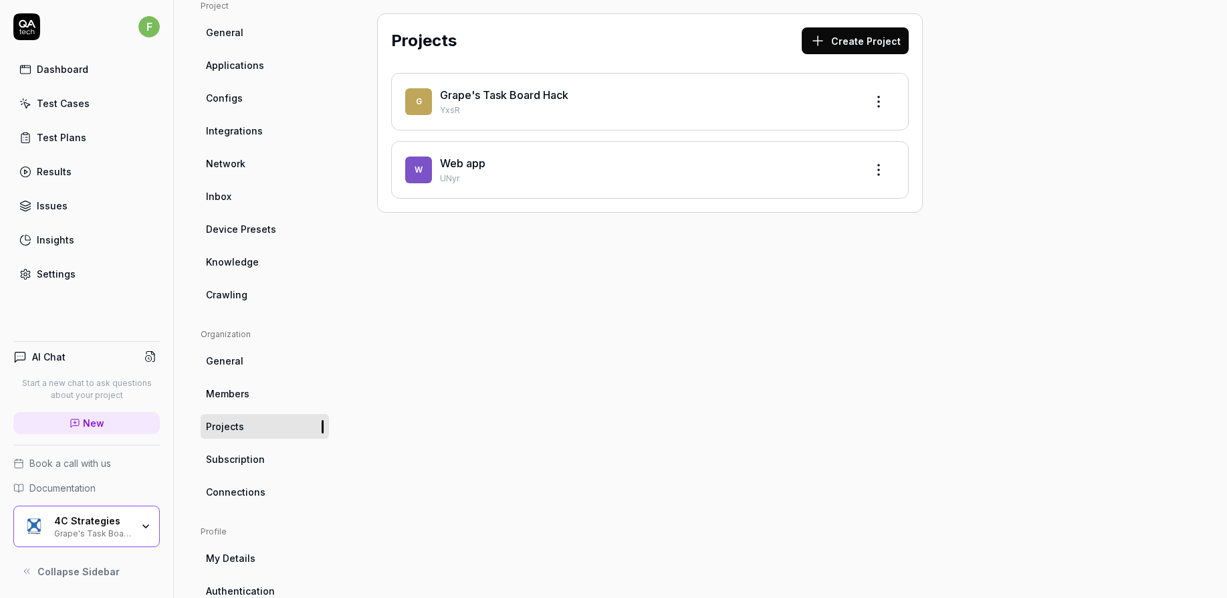
click at [233, 461] on span "Subscription" at bounding box center [235, 459] width 59 height 14
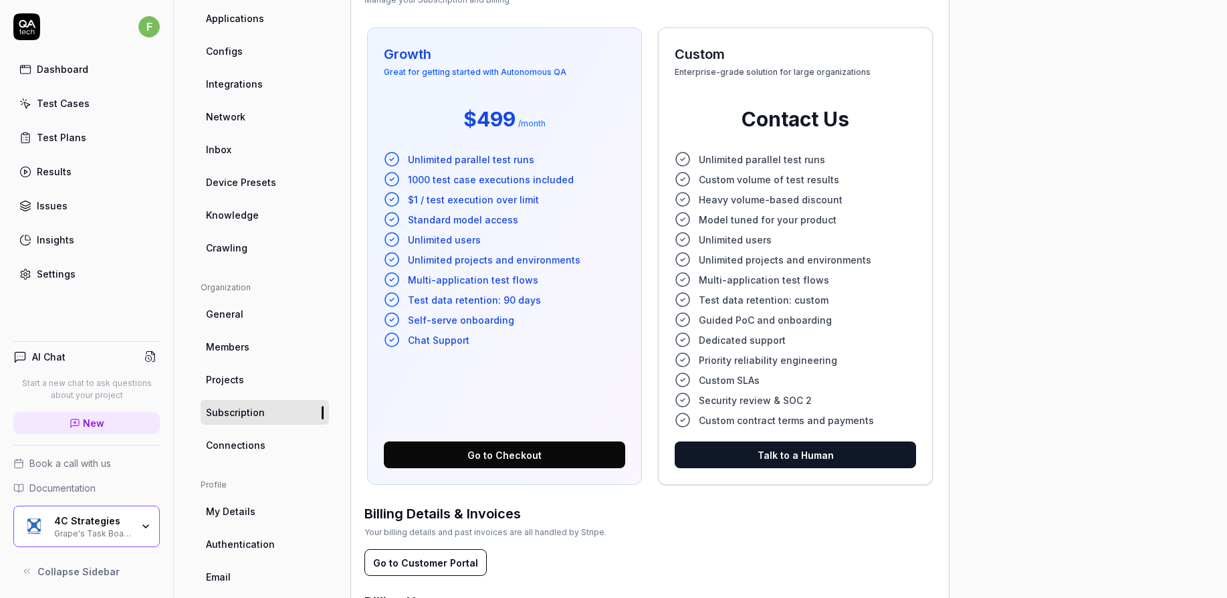
scroll to position [125, 0]
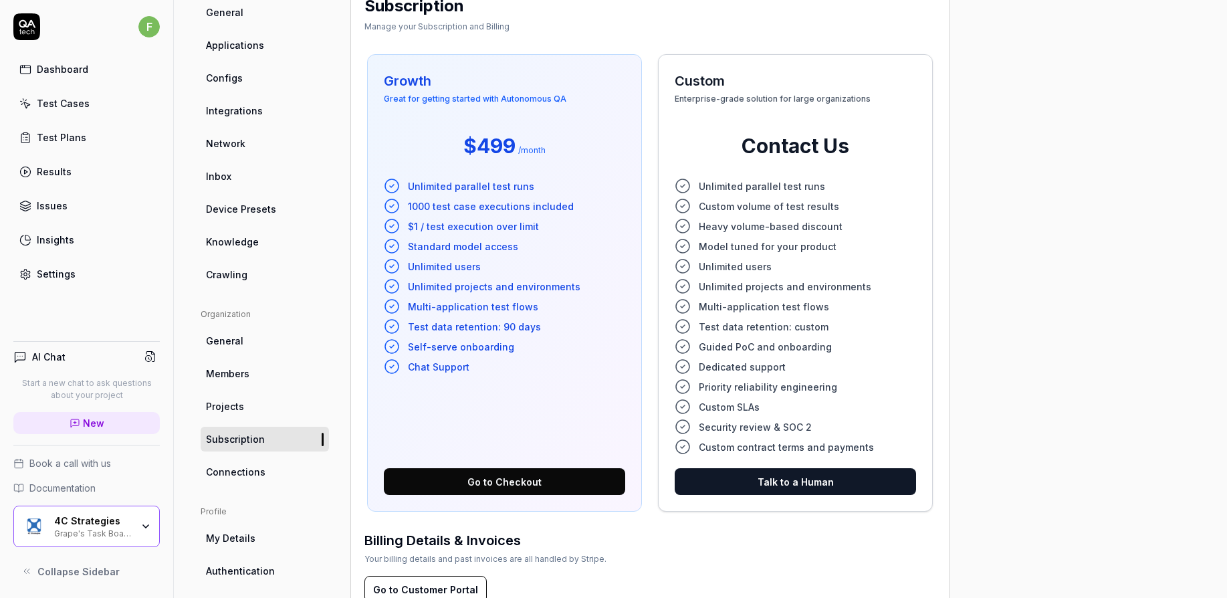
click at [248, 473] on span "Connections" at bounding box center [235, 472] width 59 height 14
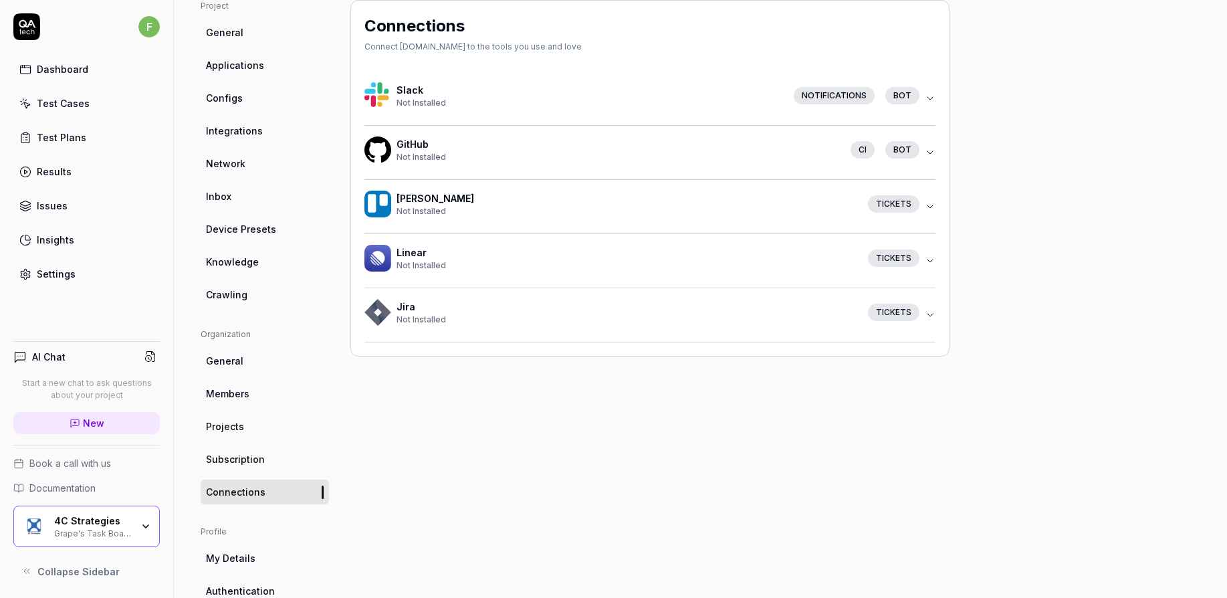
click at [932, 322] on button "Jira Not Installed Tickets" at bounding box center [649, 314] width 571 height 53
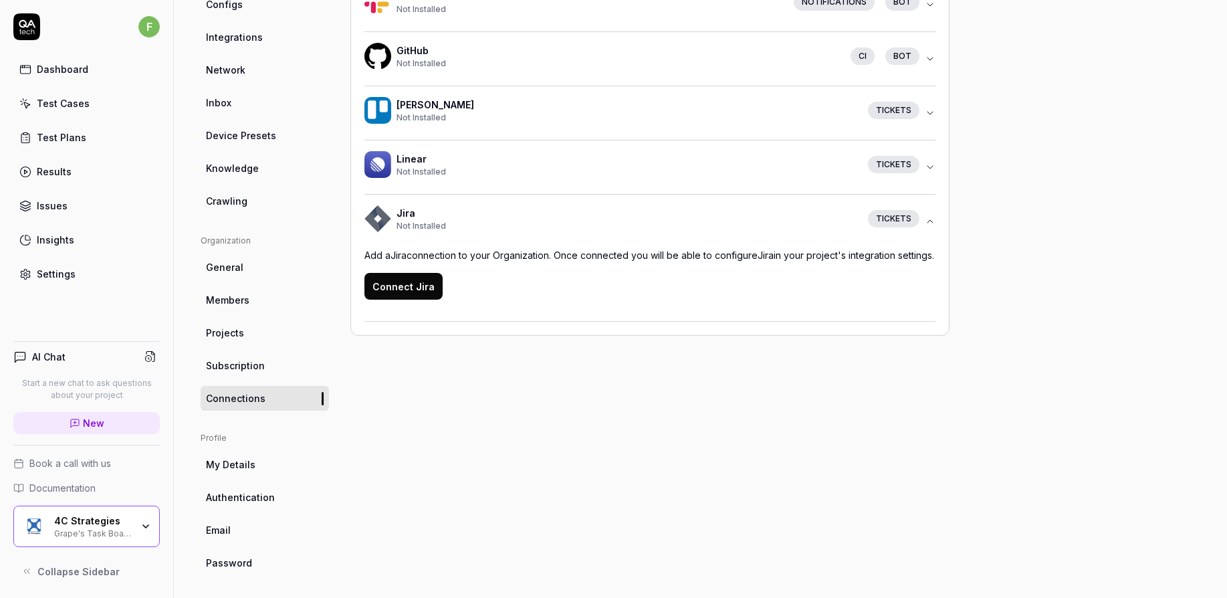
scroll to position [203, 0]
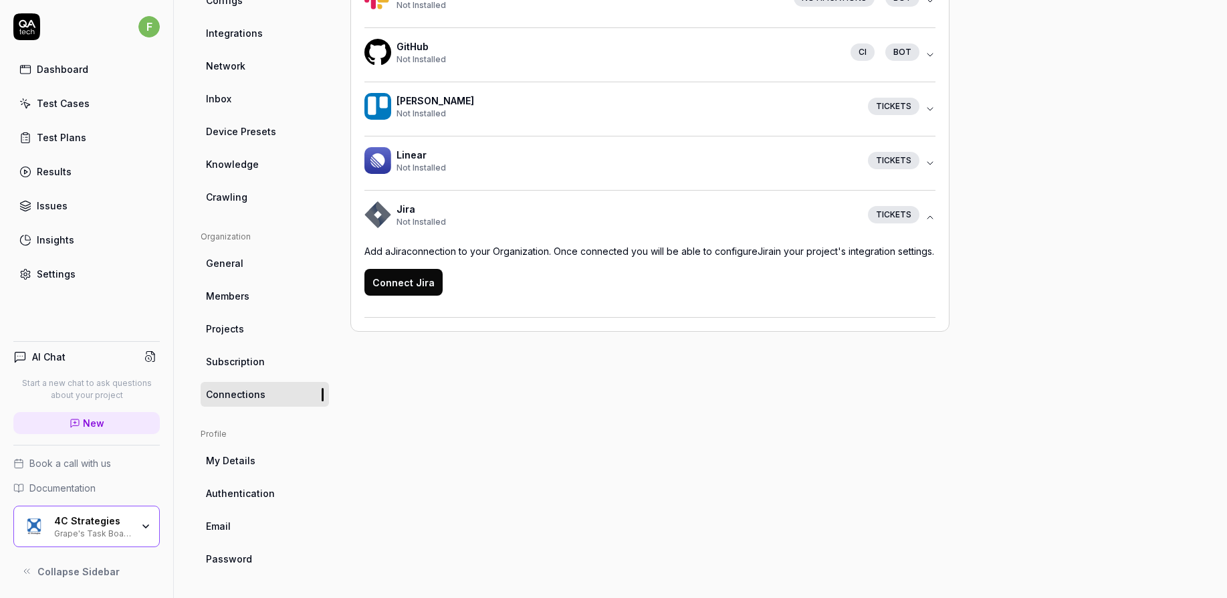
click at [249, 465] on span "My Details" at bounding box center [230, 460] width 49 height 14
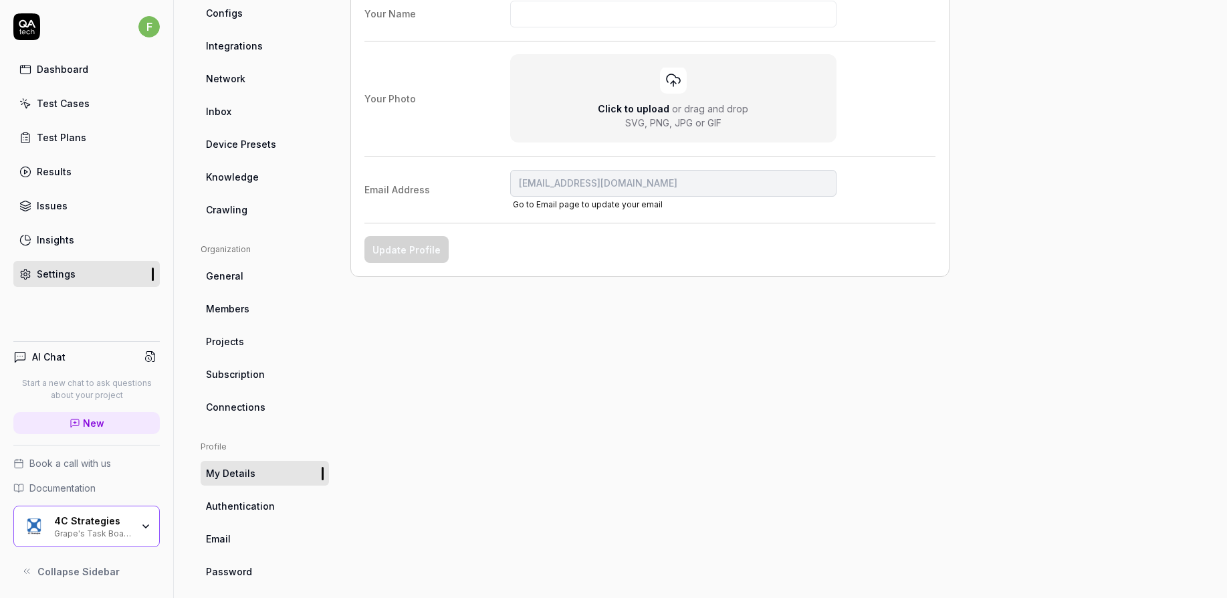
scroll to position [201, 0]
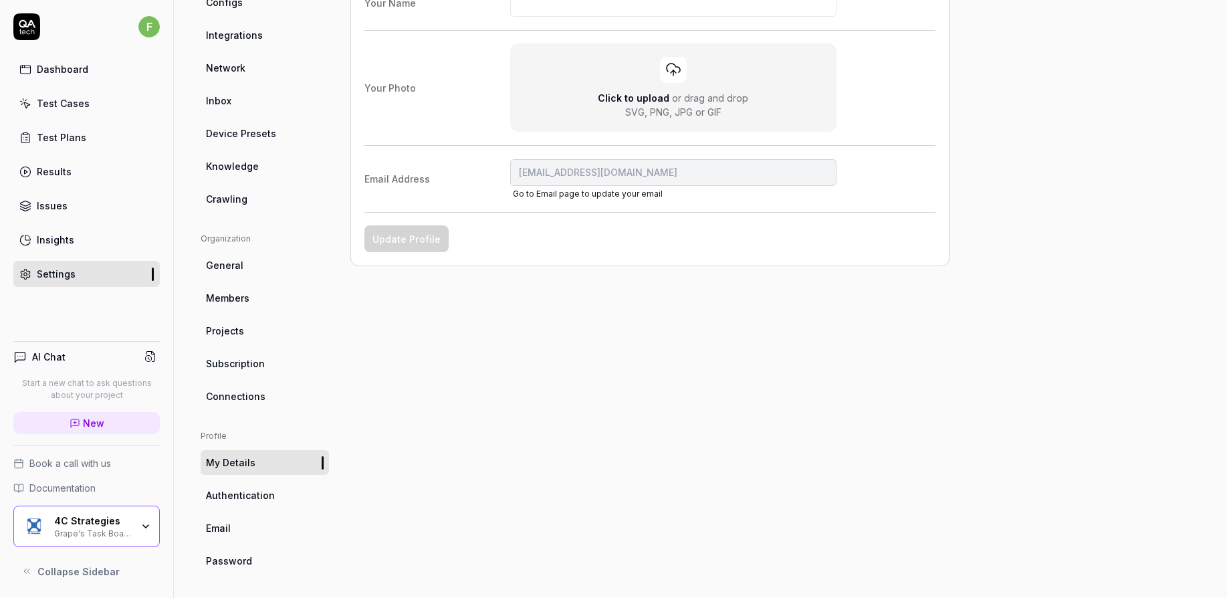
click at [262, 501] on span "Authentication" at bounding box center [240, 495] width 69 height 14
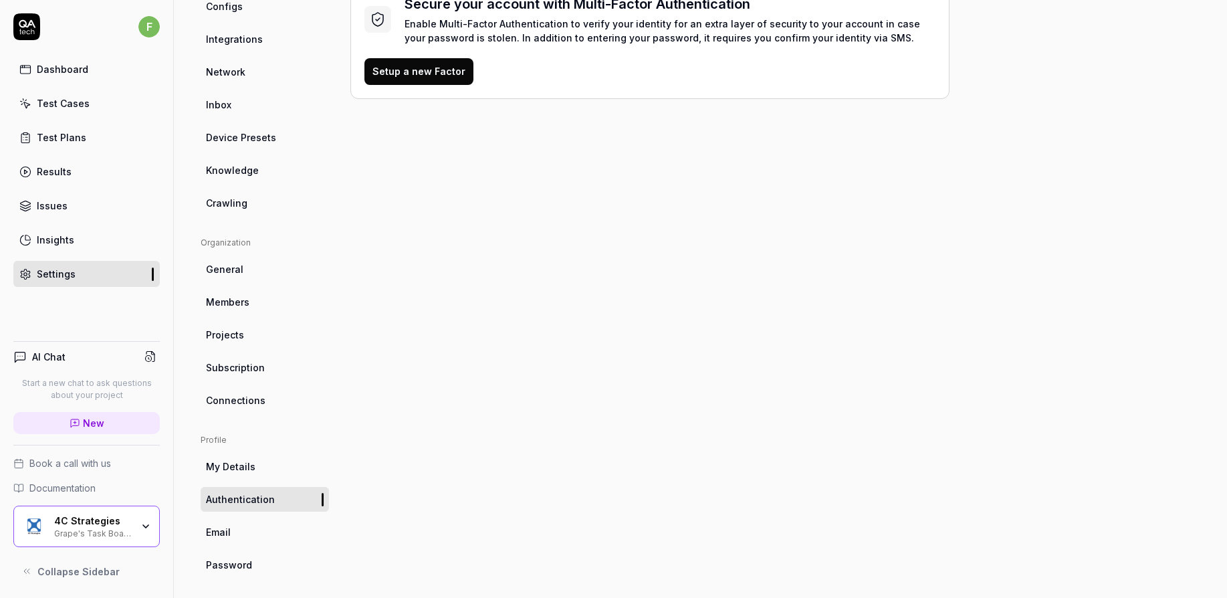
scroll to position [203, 0]
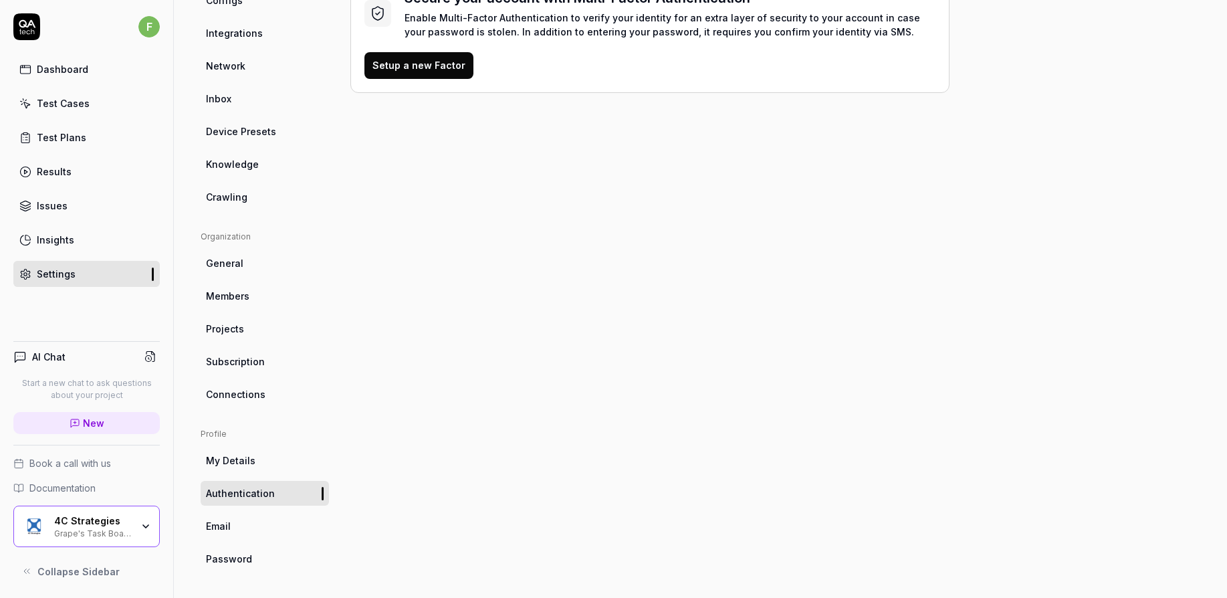
click at [279, 519] on link "Email" at bounding box center [265, 525] width 128 height 25
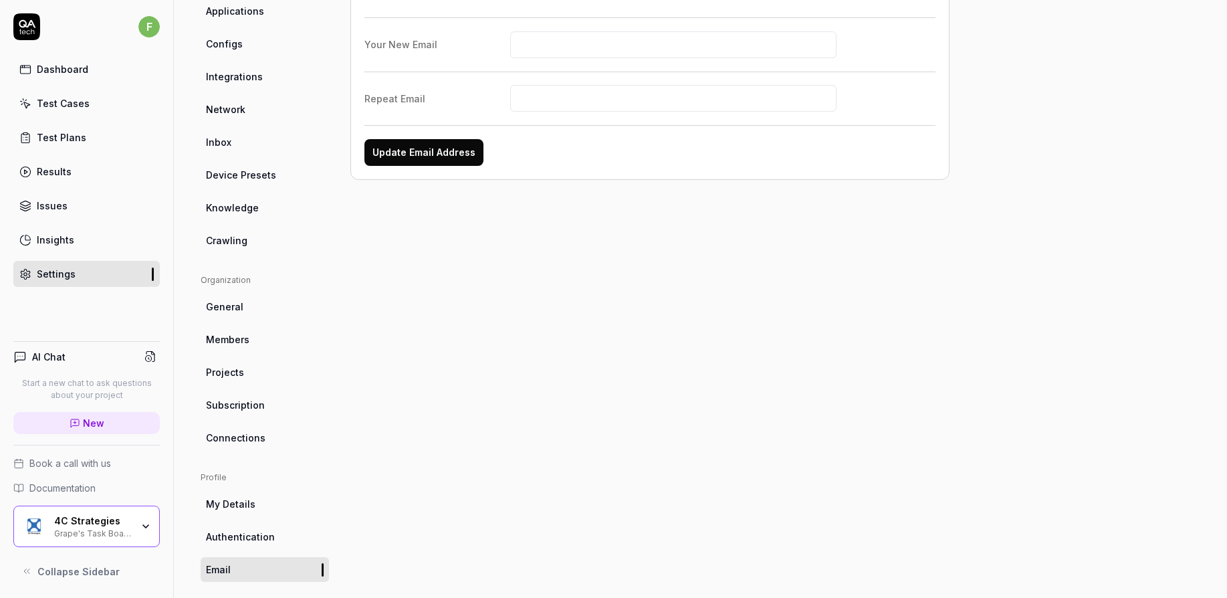
scroll to position [203, 0]
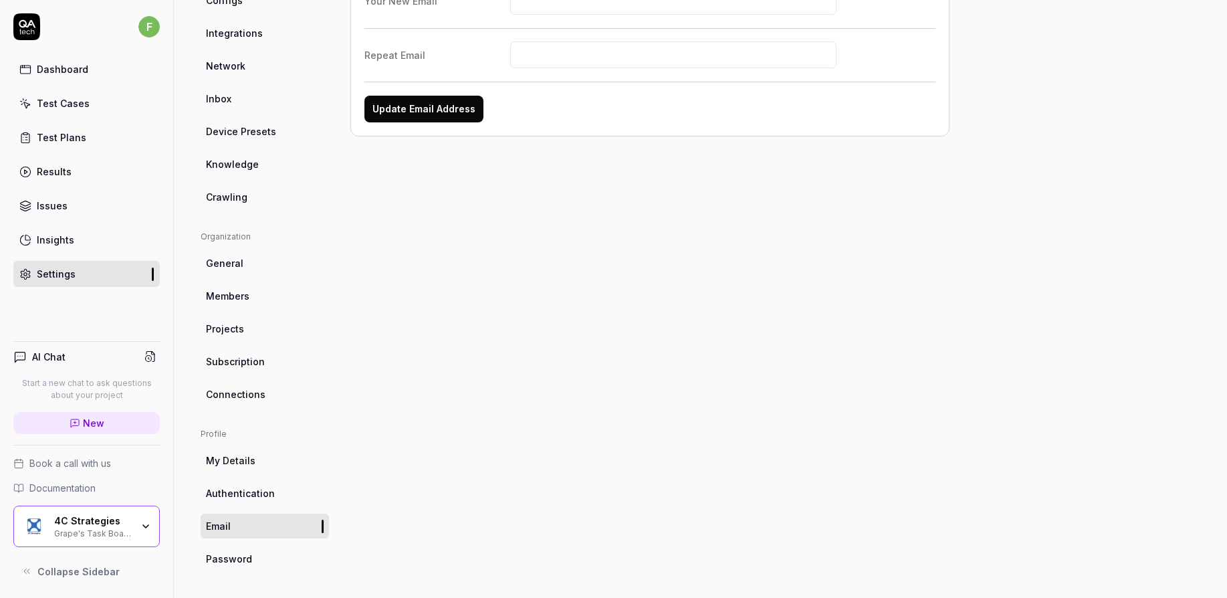
click at [274, 552] on link "Password" at bounding box center [265, 558] width 128 height 25
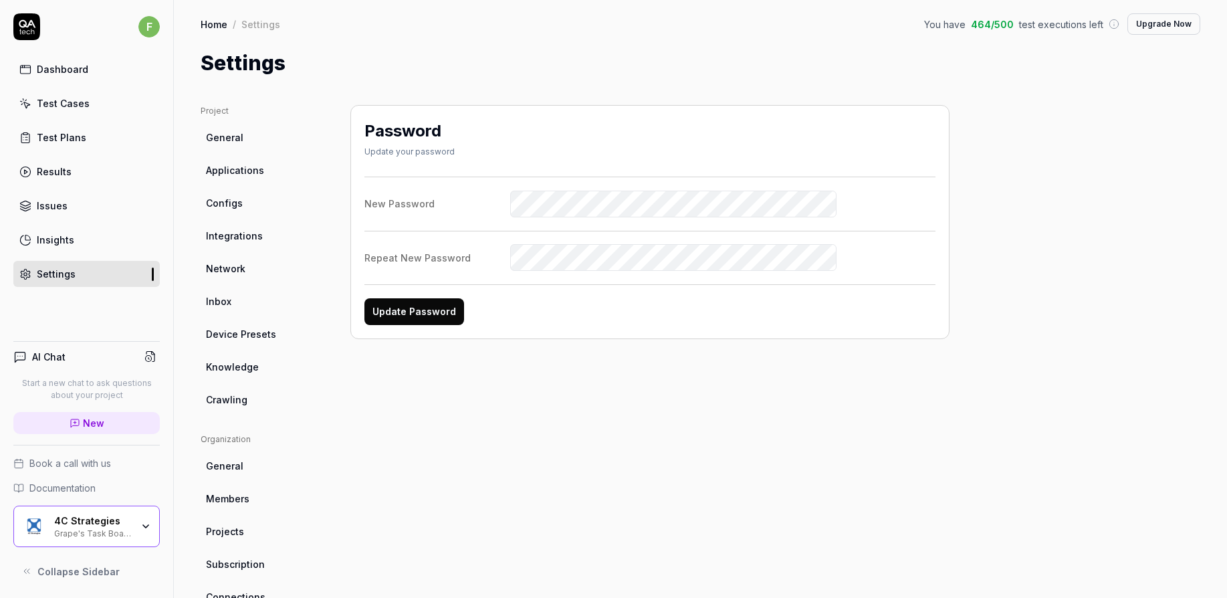
click at [102, 245] on link "Insights" at bounding box center [86, 240] width 146 height 26
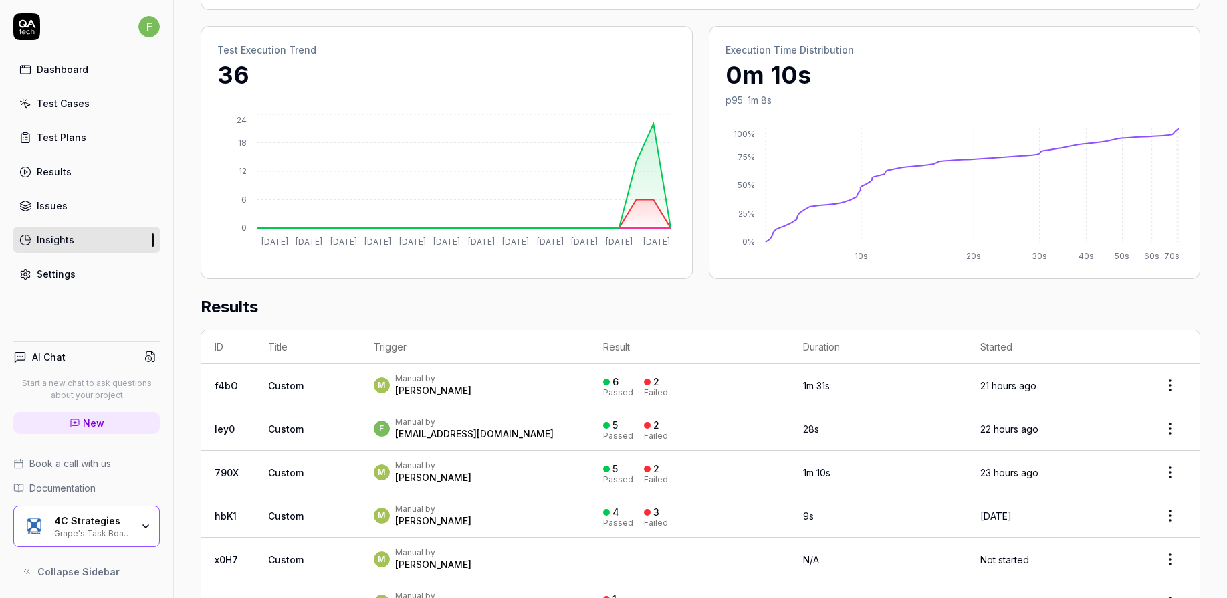
scroll to position [267, 0]
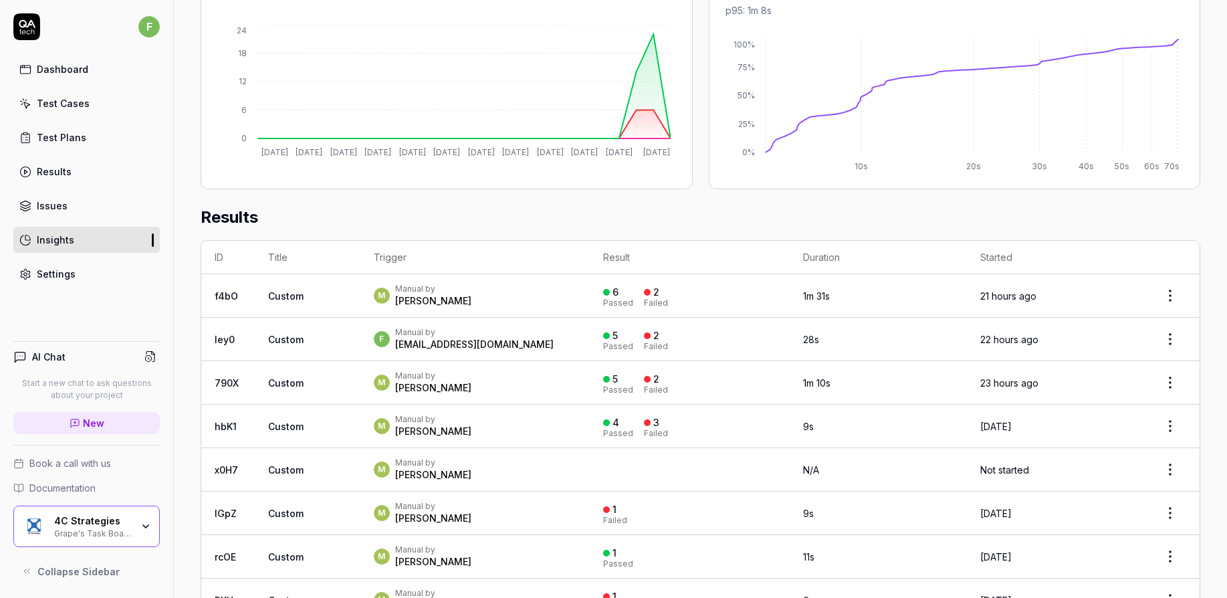
click at [95, 274] on link "Settings" at bounding box center [86, 274] width 146 height 26
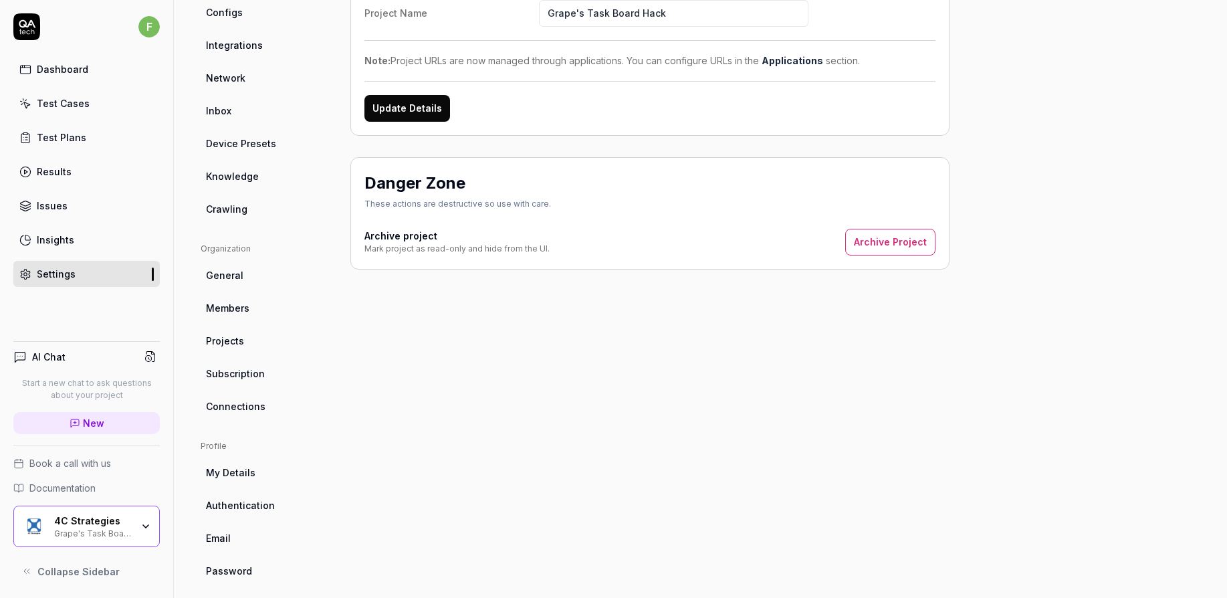
scroll to position [203, 0]
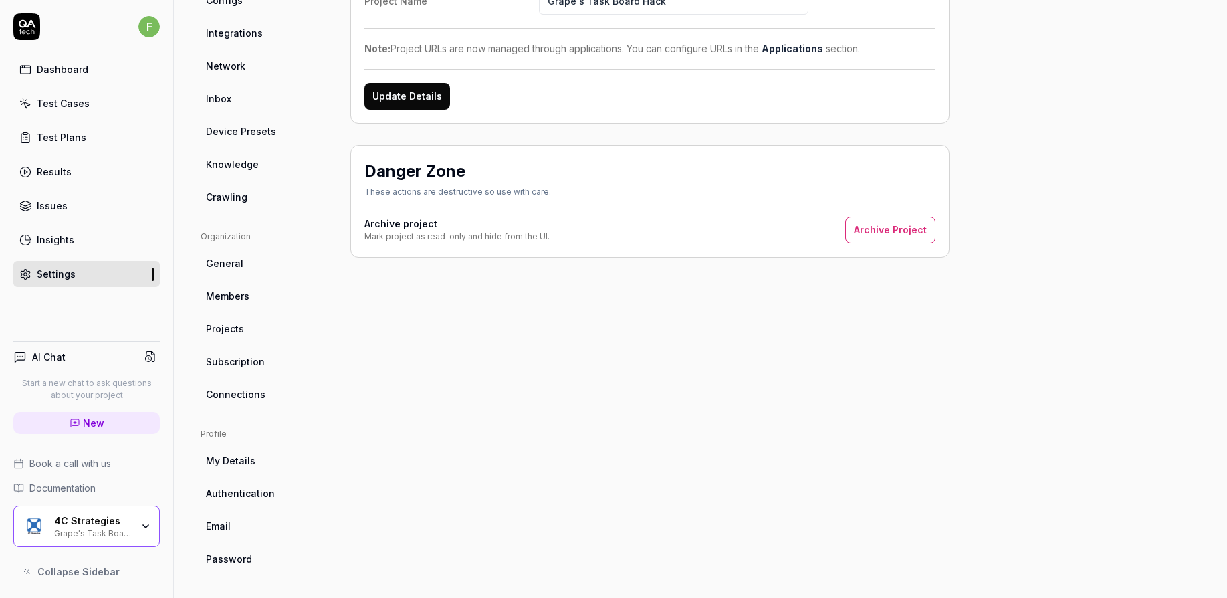
click at [261, 462] on link "My Details" at bounding box center [265, 460] width 128 height 25
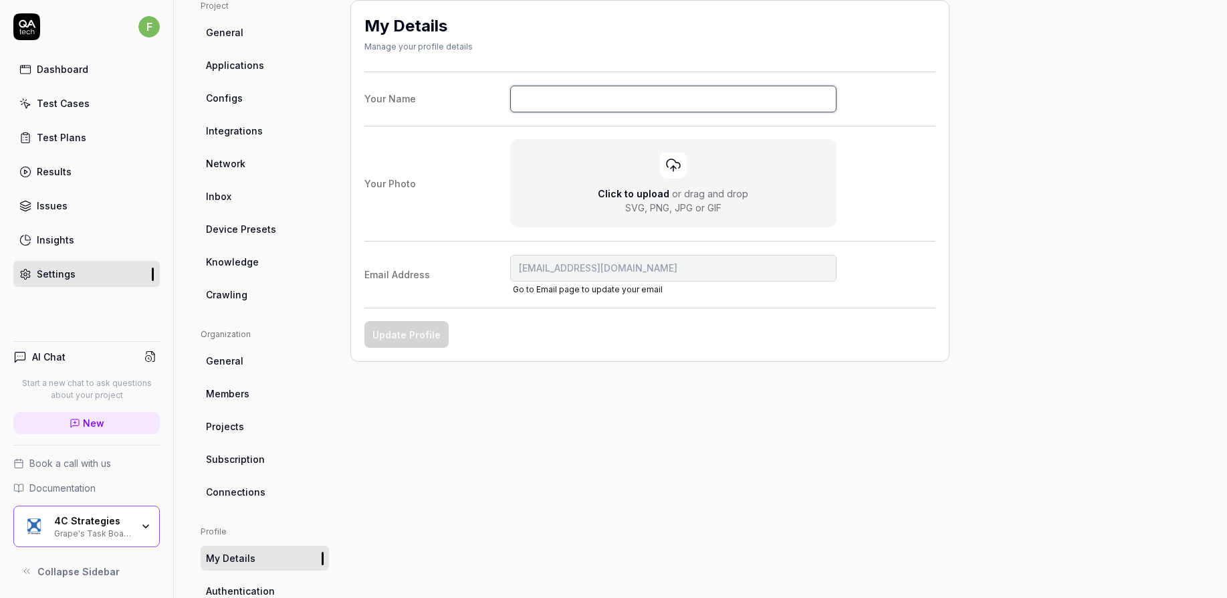
click at [570, 108] on input "Your Name" at bounding box center [673, 99] width 327 height 27
click at [427, 322] on button "Update Profile" at bounding box center [406, 334] width 84 height 27
type input "Fabian"
click at [81, 231] on link "Insights" at bounding box center [86, 240] width 146 height 26
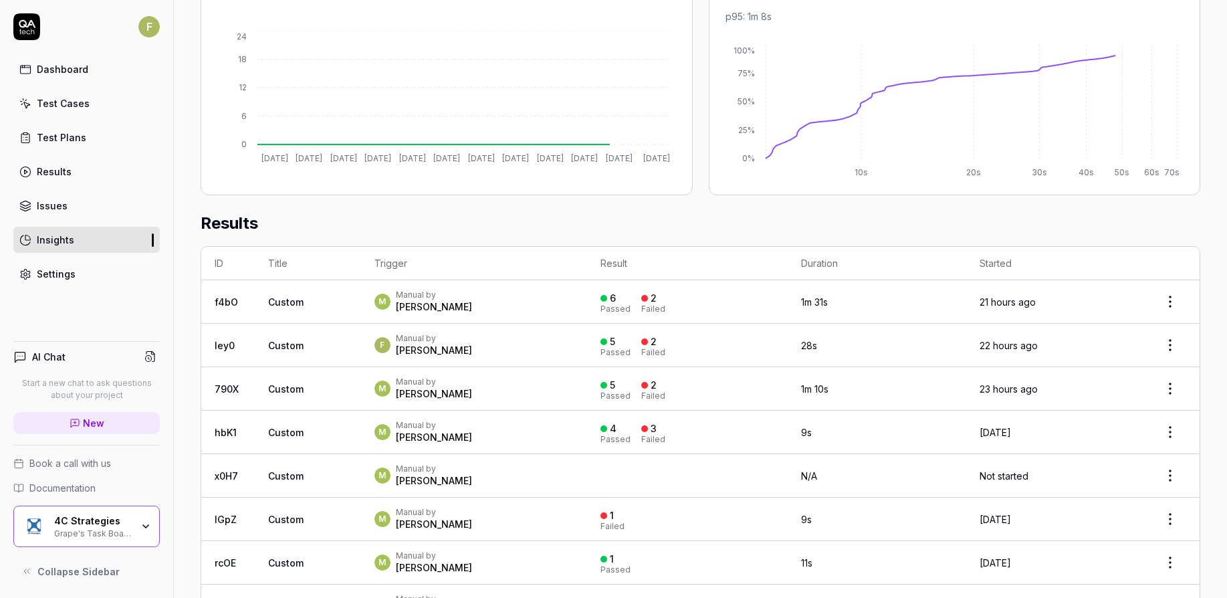
scroll to position [267, 0]
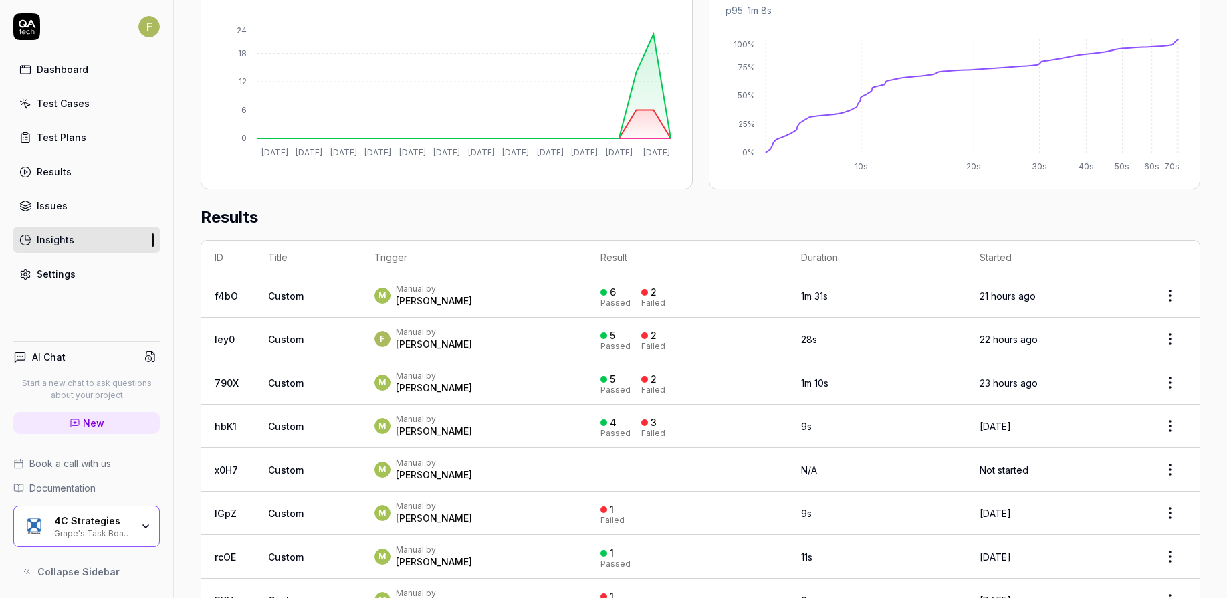
click at [88, 188] on div "Dashboard Test Cases Test Plans Results Issues Insights Settings" at bounding box center [86, 171] width 146 height 231
click at [88, 201] on link "Issues" at bounding box center [86, 206] width 146 height 26
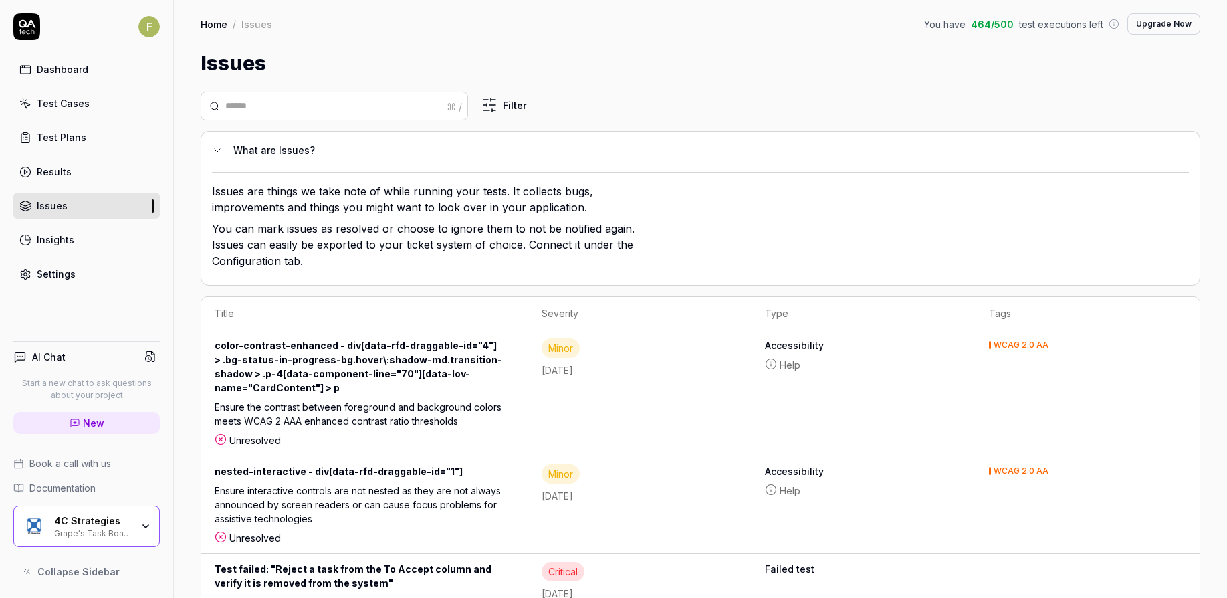
click at [93, 173] on link "Results" at bounding box center [86, 171] width 146 height 26
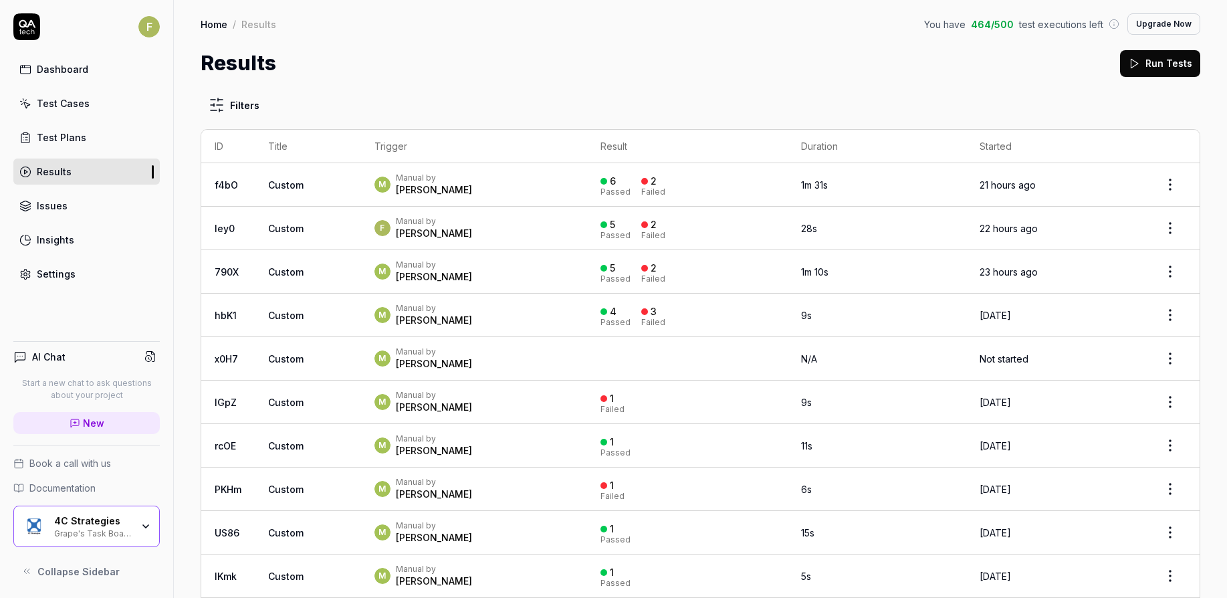
click at [100, 128] on link "Test Plans" at bounding box center [86, 137] width 146 height 26
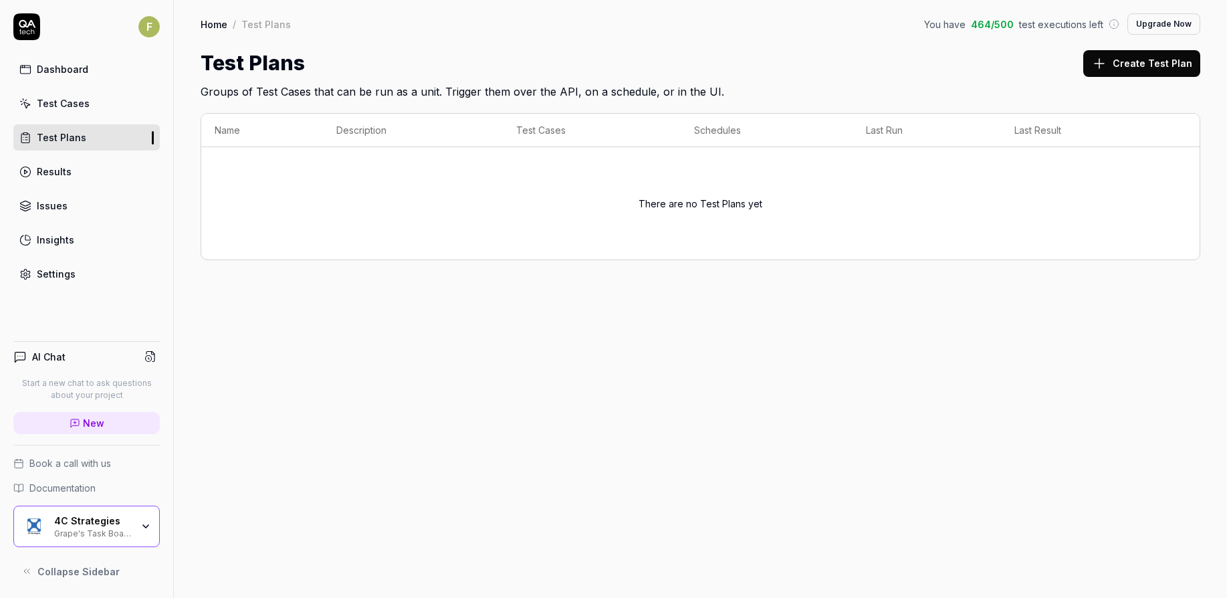
click at [1102, 70] on icon at bounding box center [1099, 63] width 16 height 16
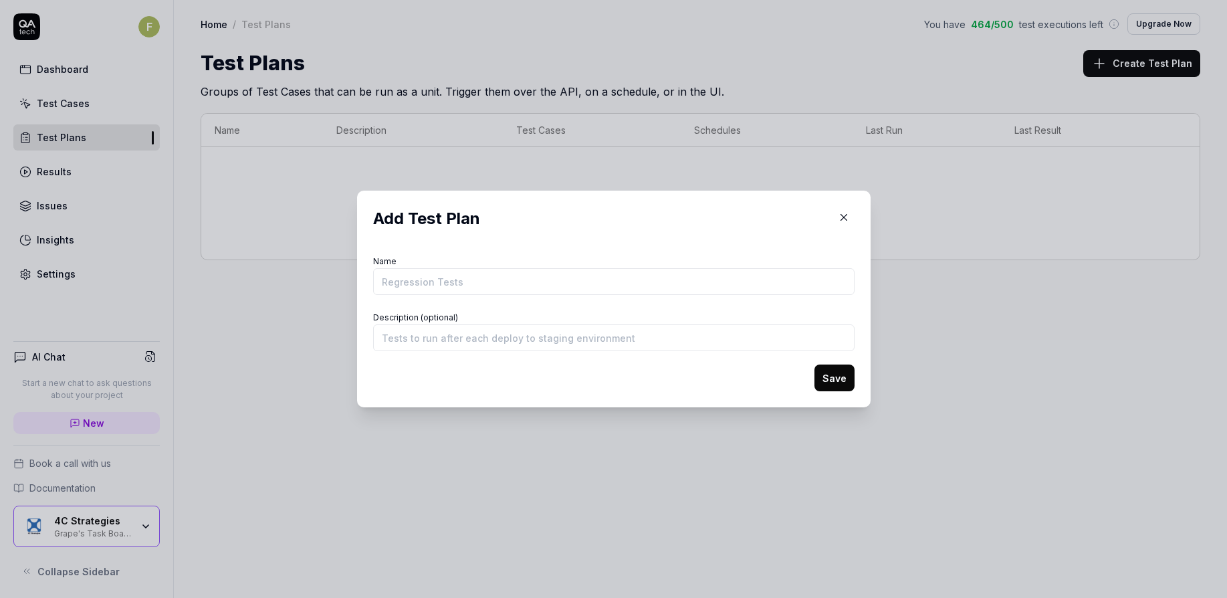
click at [844, 213] on button "button" at bounding box center [843, 217] width 21 height 21
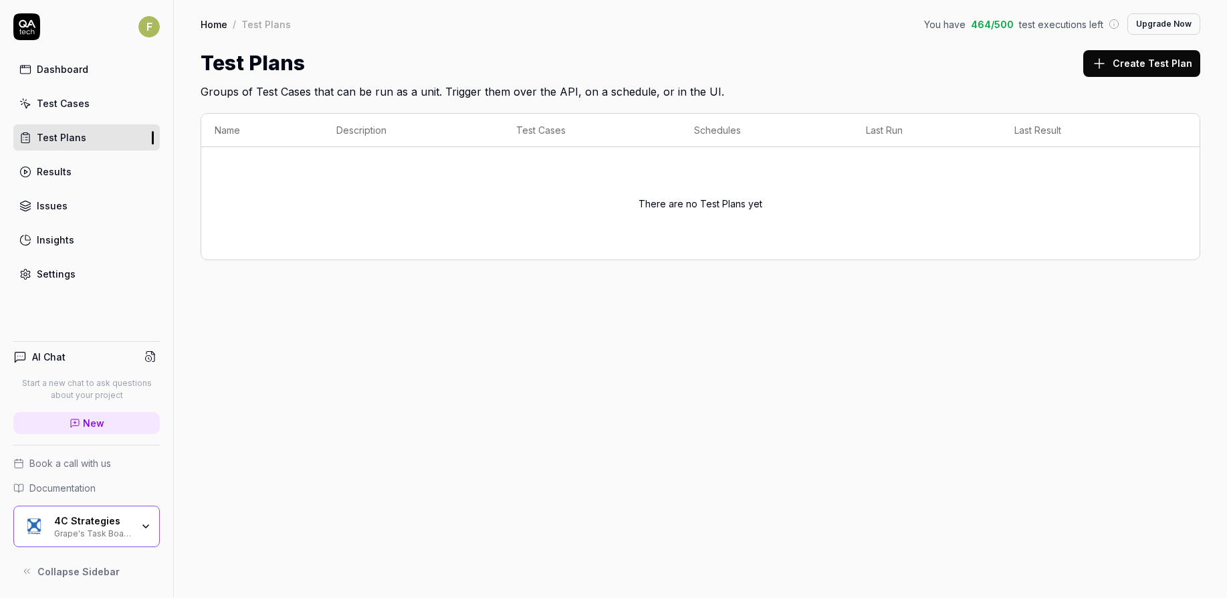
click at [98, 110] on link "Test Cases" at bounding box center [86, 103] width 146 height 26
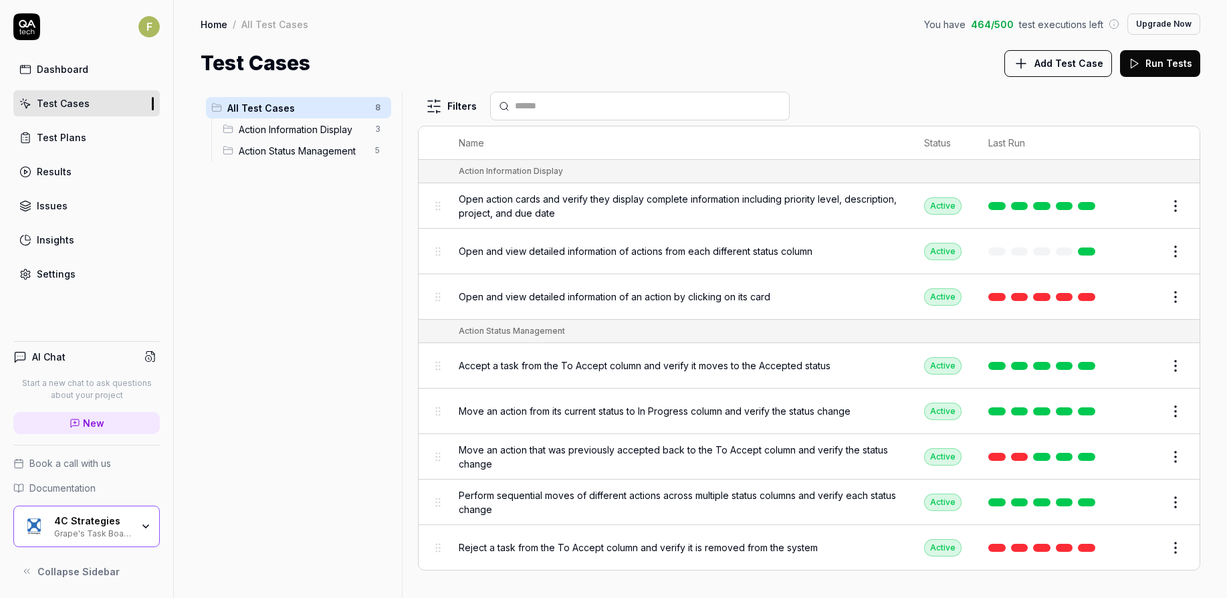
click at [134, 524] on div "4C Strategies Grape's Task Board Hack" at bounding box center [97, 526] width 86 height 23
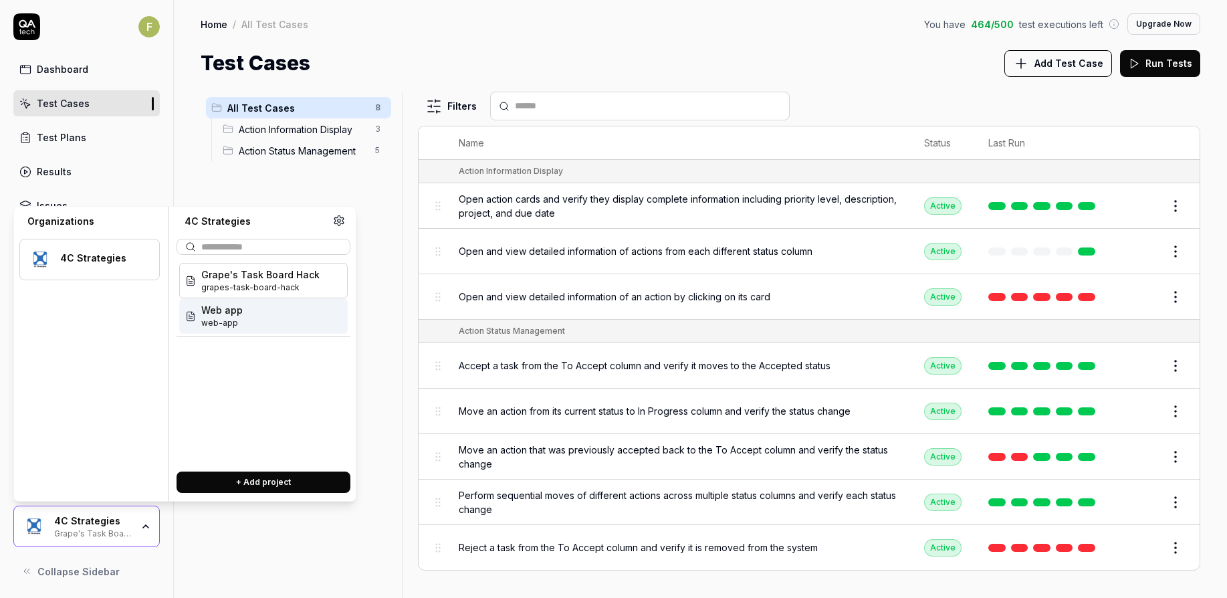
click at [263, 330] on div "Web app web-app" at bounding box center [263, 315] width 168 height 35
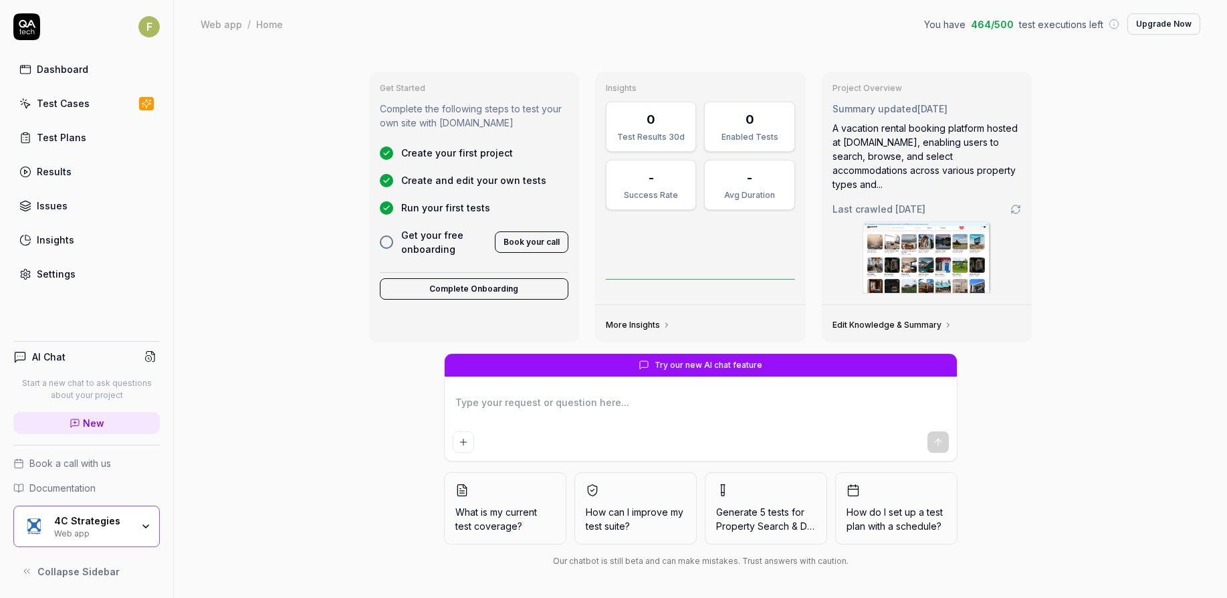
click at [86, 102] on link "Test Cases" at bounding box center [86, 103] width 146 height 26
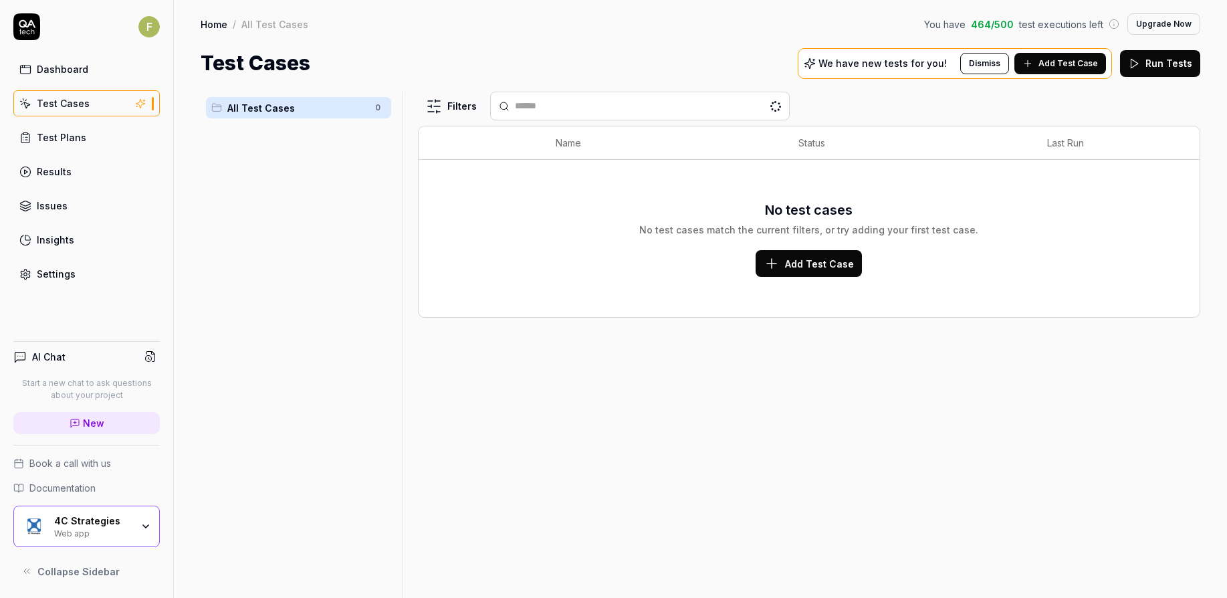
click at [96, 70] on link "Dashboard" at bounding box center [86, 69] width 146 height 26
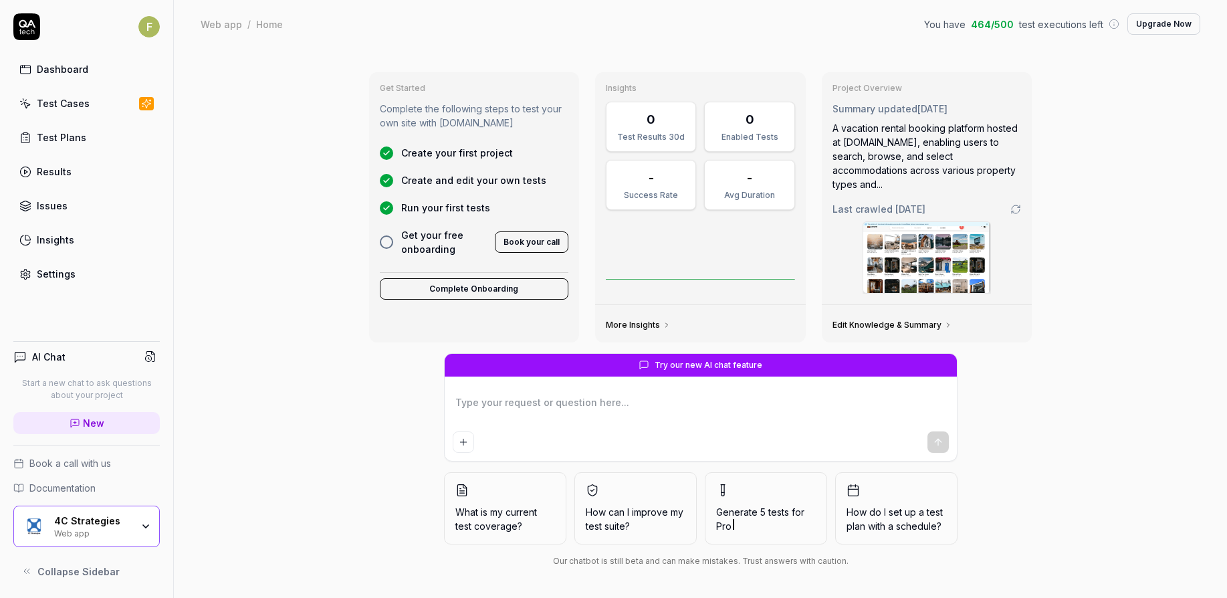
type textarea "*"
click at [108, 132] on link "Test Plans" at bounding box center [86, 137] width 146 height 26
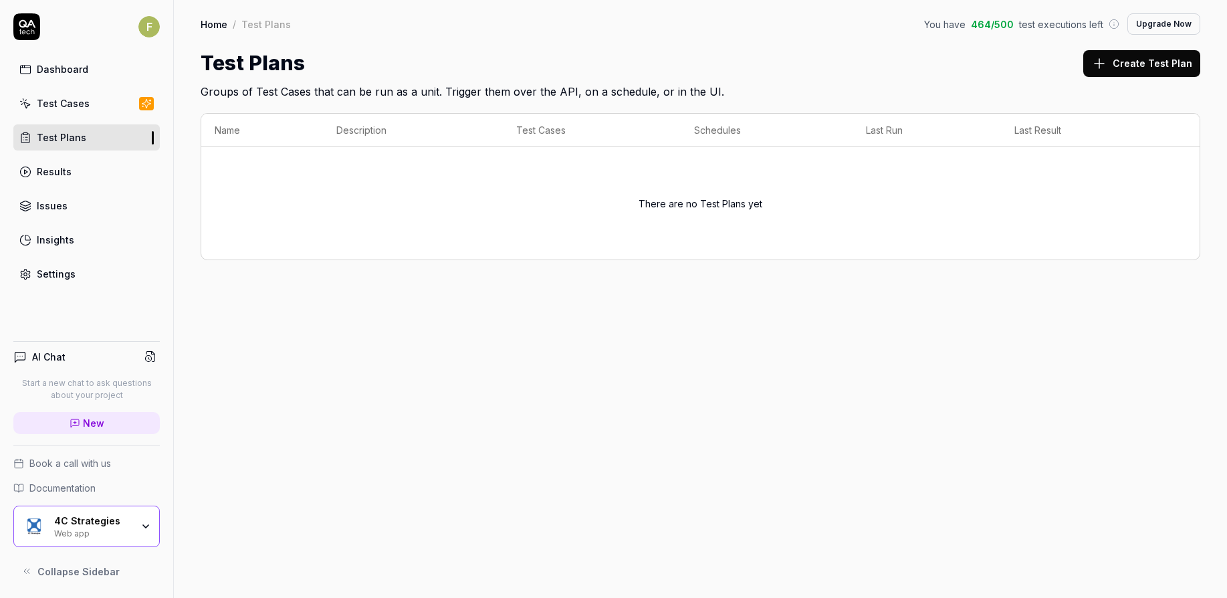
click at [103, 104] on link "Test Cases" at bounding box center [86, 103] width 146 height 26
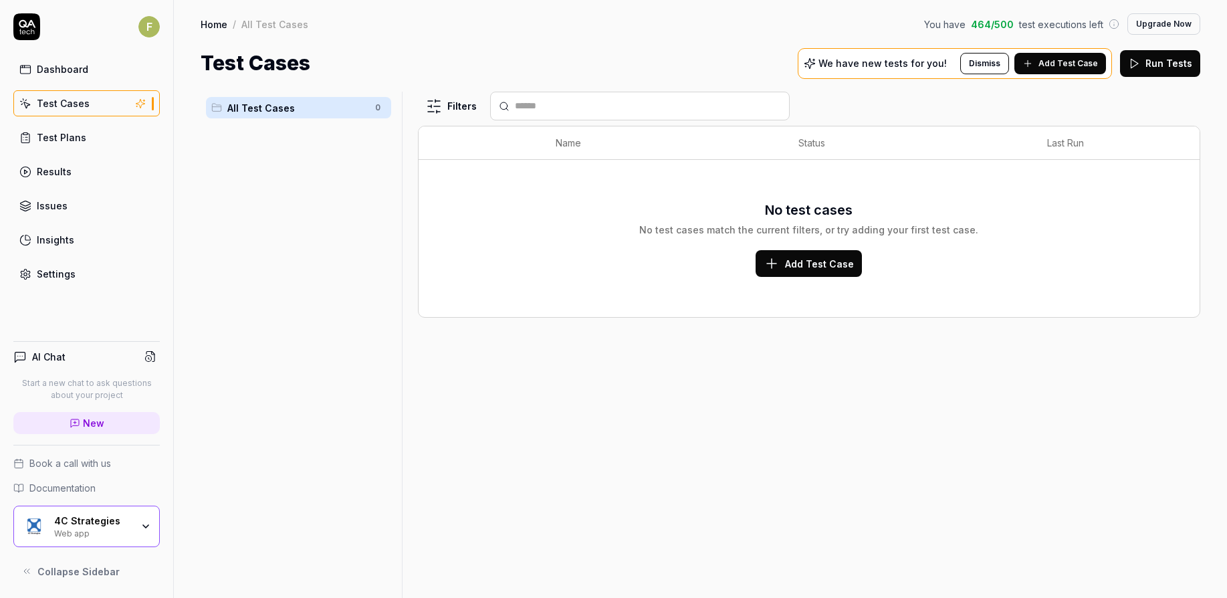
click at [1071, 63] on span "Add Test Case" at bounding box center [1067, 63] width 59 height 12
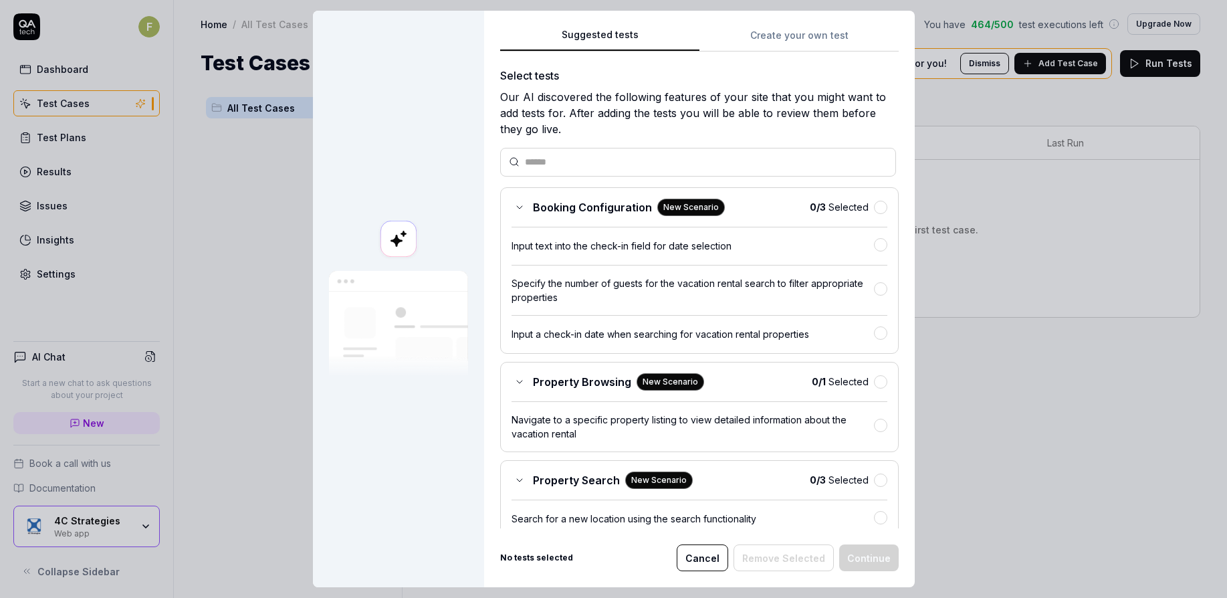
click at [610, 247] on div "Input text into the check-in field for date selection" at bounding box center [692, 246] width 362 height 14
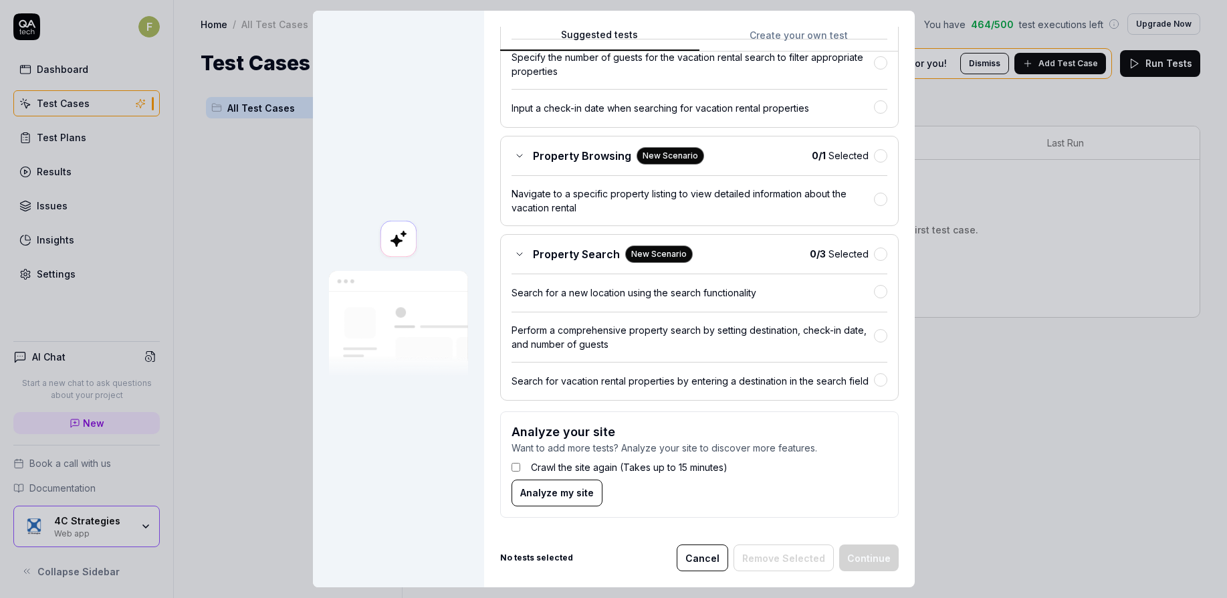
scroll to position [238, 0]
click at [712, 559] on button "Cancel" at bounding box center [701, 557] width 51 height 27
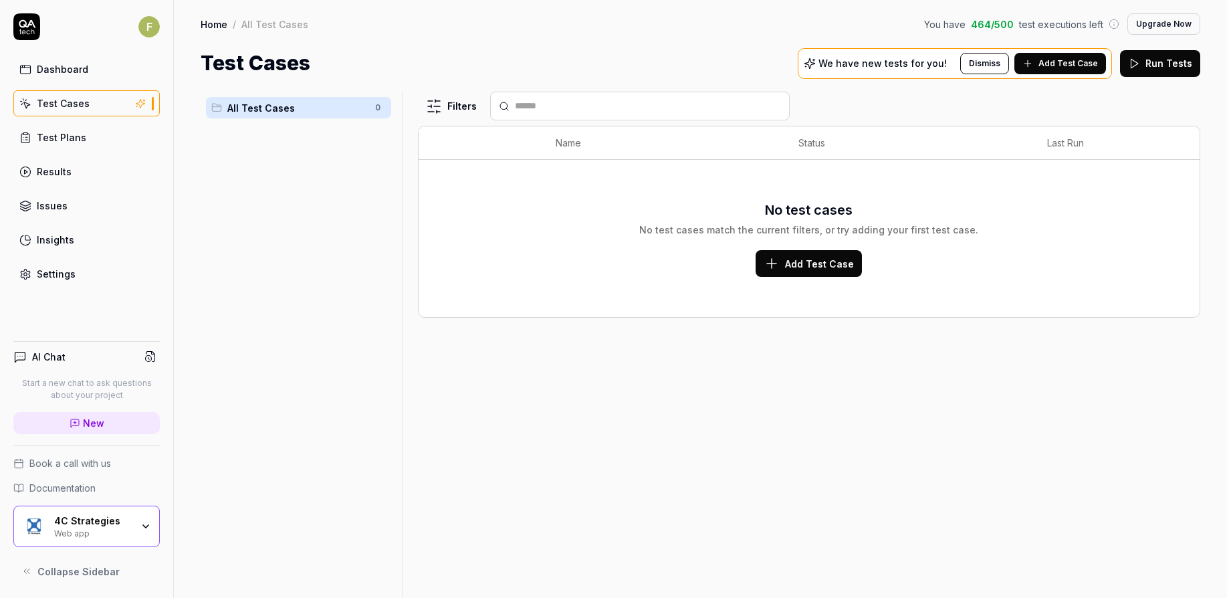
click at [827, 520] on div "Filters Name Status Last Run No test cases No test cases match the current filt…" at bounding box center [809, 345] width 782 height 506
